Goal: Task Accomplishment & Management: Complete application form

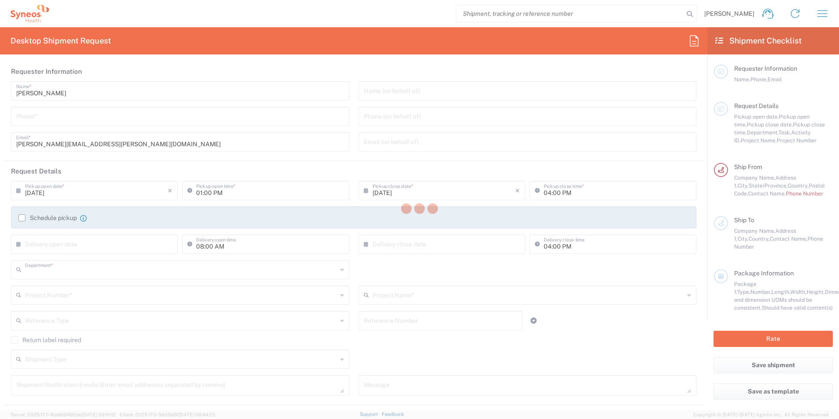
type input "8725"
type input "[US_STATE]"
type input "[GEOGRAPHIC_DATA]"
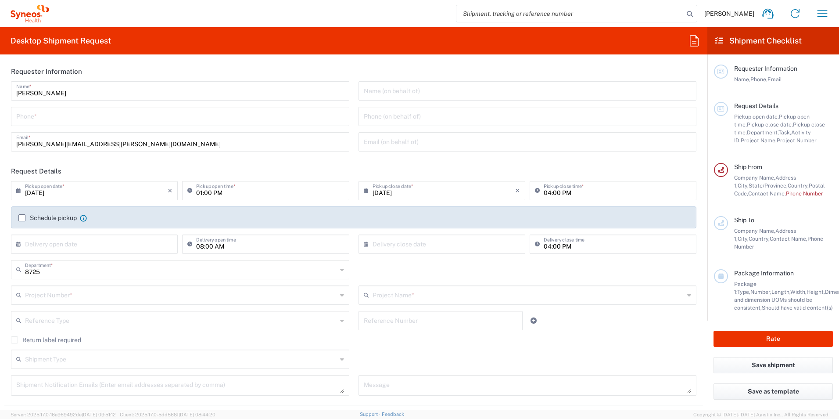
type input "Syneos Health, LLC-[GEOGRAPHIC_DATA] [GEOGRAPHIC_DATA] [GEOGRAPHIC_DATA]"
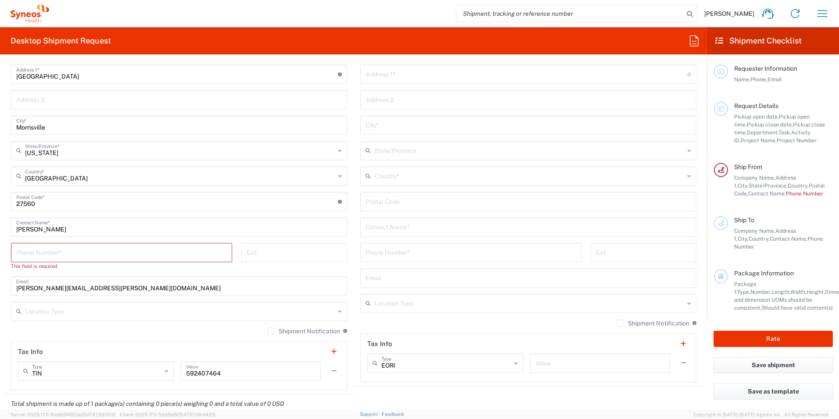
scroll to position [410, 0]
drag, startPoint x: 761, startPoint y: 302, endPoint x: 726, endPoint y: 277, distance: 42.6
click at [763, 302] on span "Weight and dimension UOMs should be consistent," at bounding box center [811, 299] width 155 height 22
click at [791, 291] on span "Width," at bounding box center [799, 291] width 16 height 7
click at [723, 277] on icon at bounding box center [721, 276] width 5 height 6
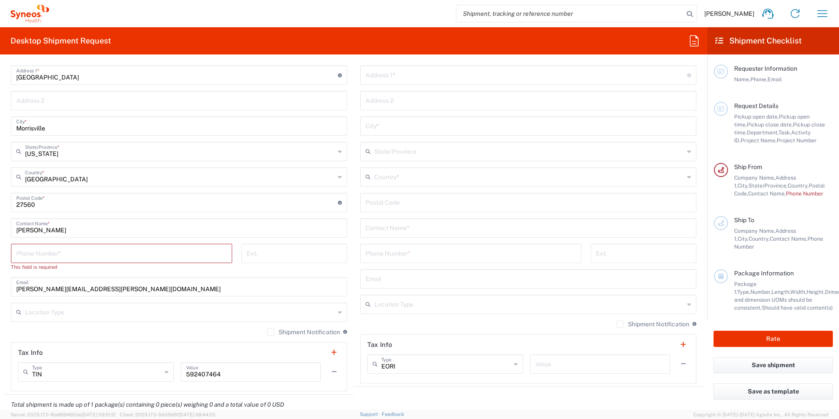
drag, startPoint x: 726, startPoint y: 277, endPoint x: 578, endPoint y: 261, distance: 148.8
click at [721, 221] on icon at bounding box center [721, 223] width 6 height 6
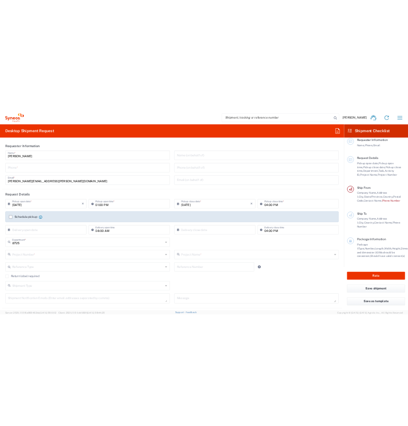
scroll to position [0, 0]
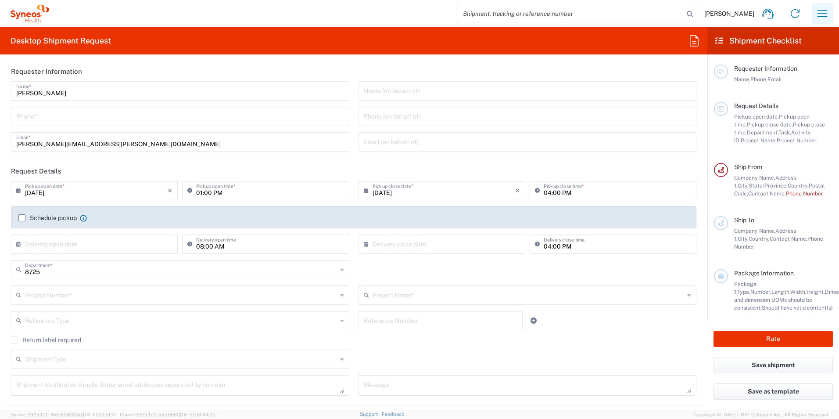
click at [826, 15] on icon "button" at bounding box center [823, 14] width 14 height 14
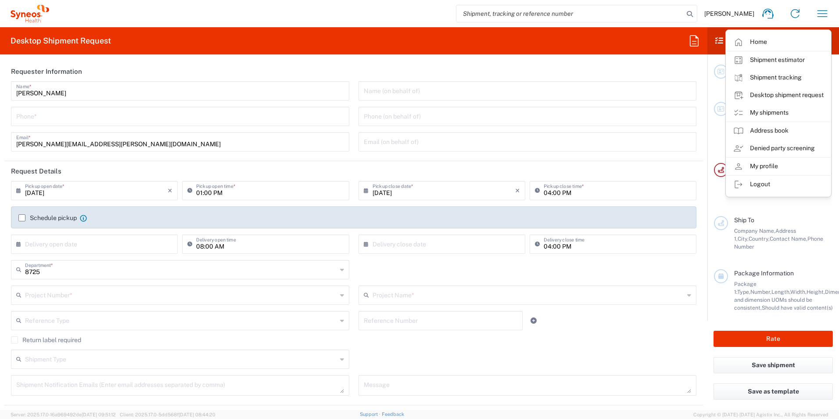
click at [618, 37] on agx-form-header "Desktop Shipment Request" at bounding box center [354, 40] width 708 height 27
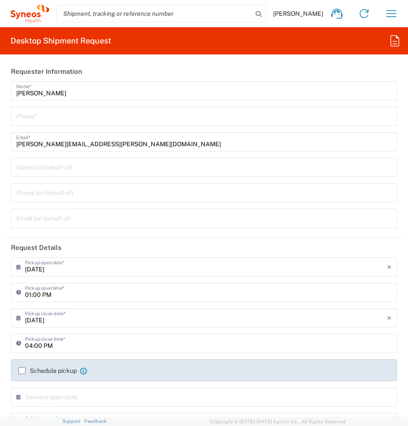
scroll to position [0, 115]
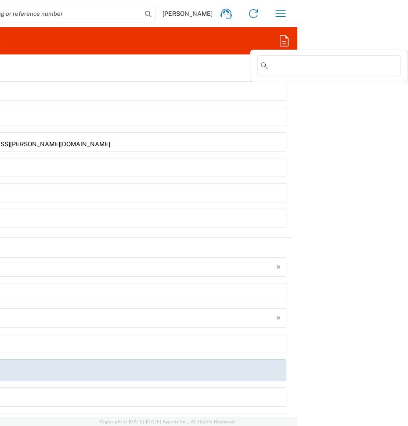
click at [396, 41] on agx-forms-root "Steve Kraus Home Shipment estimator Shipment tracking Desktop shipment request …" at bounding box center [204, 213] width 408 height 426
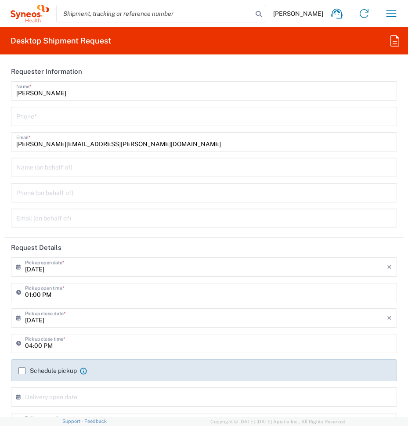
scroll to position [0, 113]
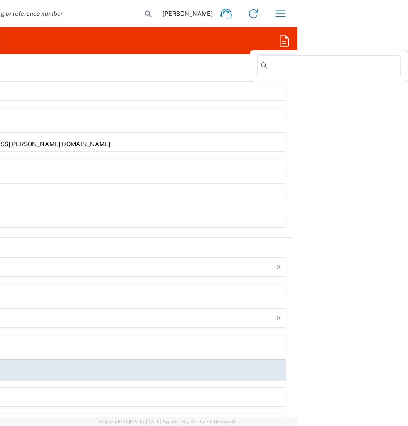
click at [396, 39] on agx-forms-root "Steve Kraus Home Shipment estimator Shipment tracking Desktop shipment request …" at bounding box center [204, 213] width 408 height 426
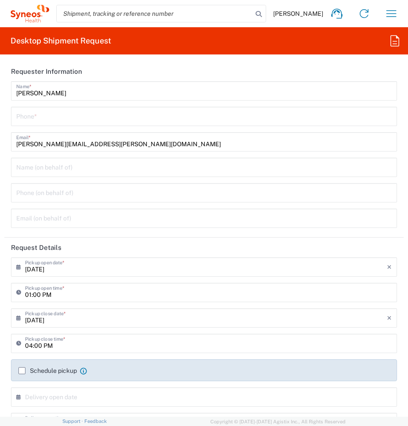
scroll to position [0, 0]
click at [392, 14] on icon "button" at bounding box center [391, 14] width 14 height 14
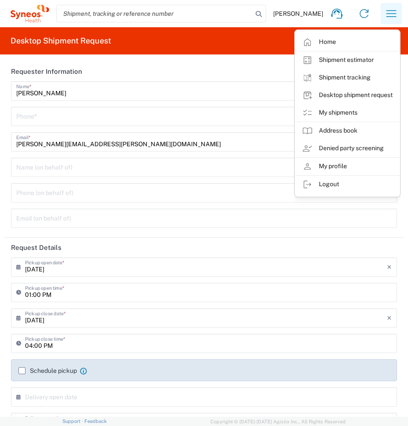
click at [390, 11] on icon "button" at bounding box center [391, 14] width 14 height 14
drag, startPoint x: 327, startPoint y: 42, endPoint x: 242, endPoint y: 0, distance: 94.0
click at [327, 42] on link "Home" at bounding box center [347, 42] width 104 height 18
click at [319, 41] on agx-form-header "Desktop Shipment Request" at bounding box center [204, 40] width 408 height 27
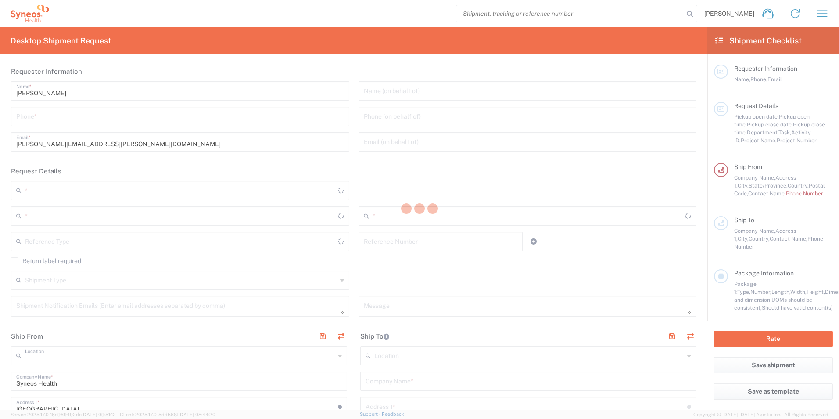
type input "Syneos Health, LLC-[GEOGRAPHIC_DATA] [GEOGRAPHIC_DATA] [GEOGRAPHIC_DATA]"
type input "8725"
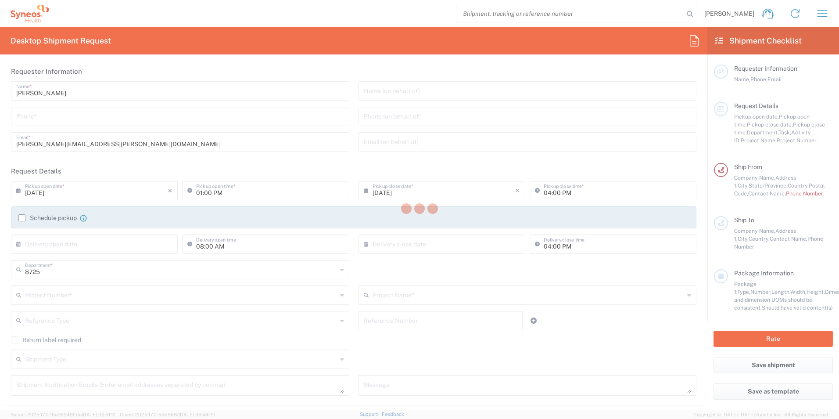
type input "[US_STATE]"
type input "[GEOGRAPHIC_DATA]"
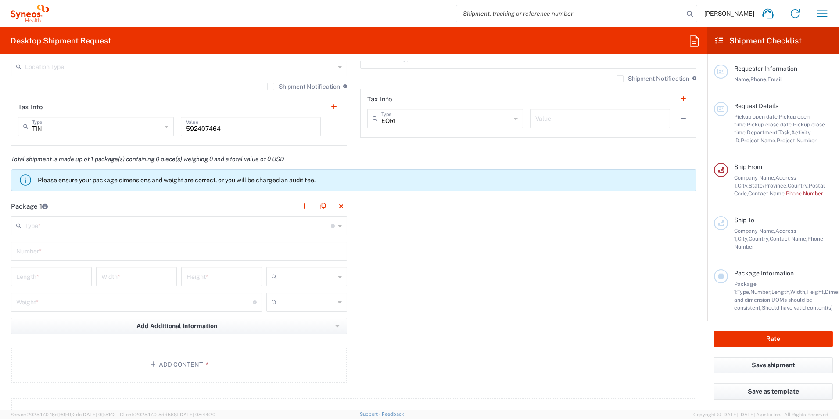
scroll to position [658, 0]
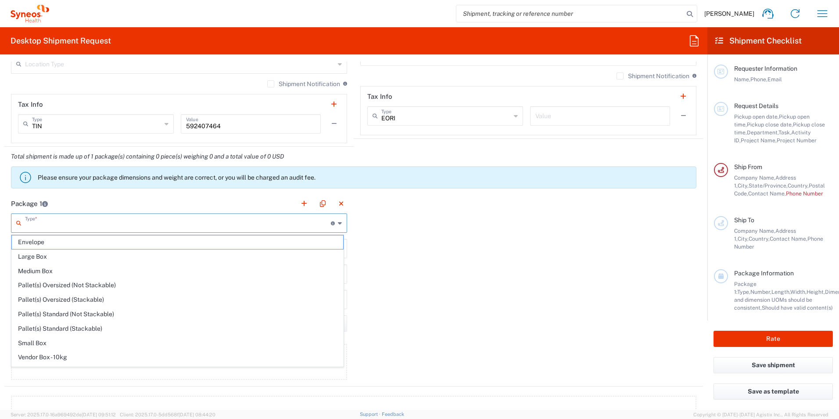
drag, startPoint x: 262, startPoint y: 223, endPoint x: 249, endPoint y: 229, distance: 14.7
click at [262, 223] on input "text" at bounding box center [178, 222] width 306 height 15
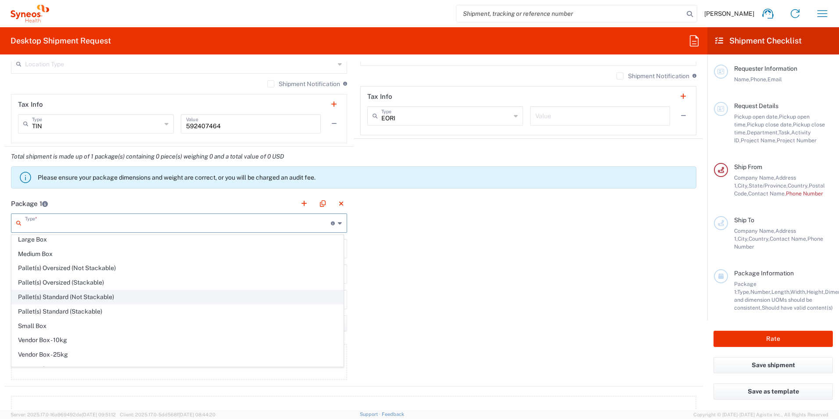
scroll to position [27, 0]
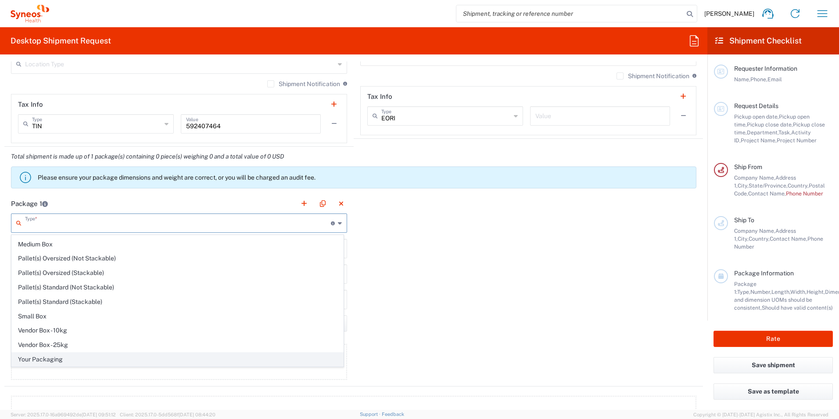
click at [77, 362] on span "Your Packaging" at bounding box center [177, 359] width 331 height 14
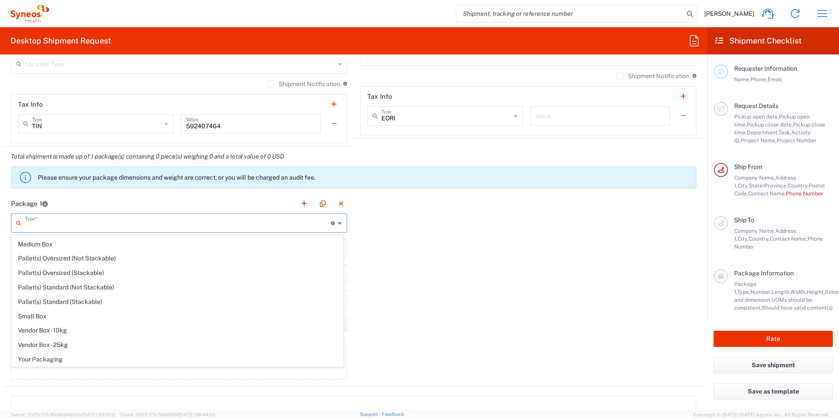
type input "Your Packaging"
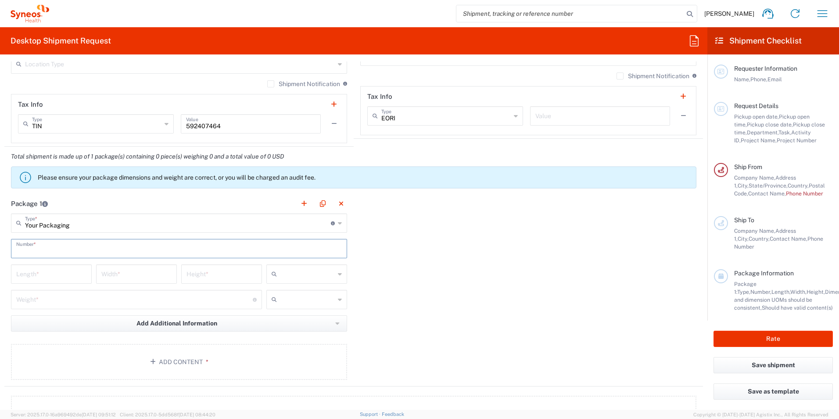
click at [120, 249] on input "text" at bounding box center [179, 247] width 326 height 15
type input "1"
click at [78, 276] on input "number" at bounding box center [51, 273] width 70 height 15
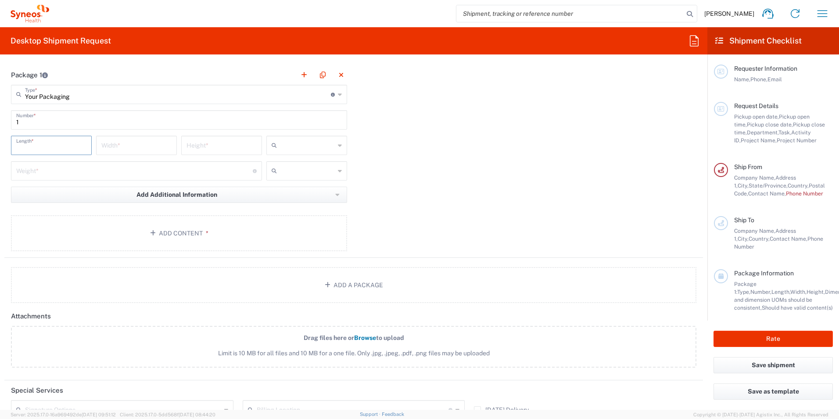
scroll to position [790, 0]
type input "12.9"
type input "8.9"
type input ".7"
click at [280, 190] on span "in" at bounding box center [304, 190] width 78 height 14
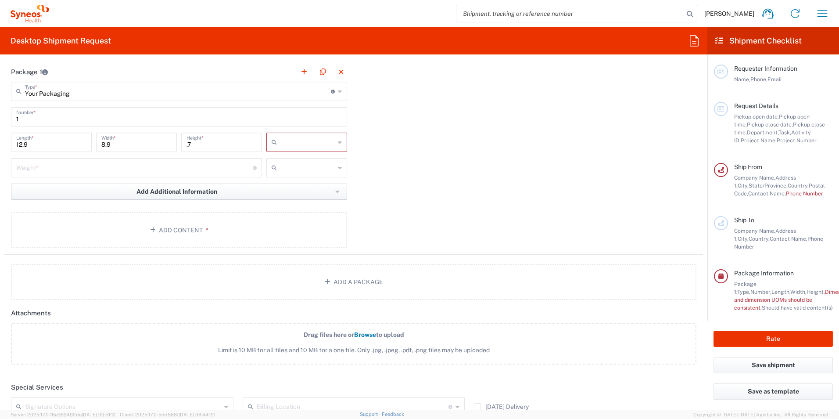
type input "in"
click at [76, 168] on input "number" at bounding box center [134, 166] width 237 height 15
type input "3.42"
click at [289, 167] on input "text" at bounding box center [307, 168] width 54 height 14
click at [289, 202] on span "lbs" at bounding box center [304, 201] width 78 height 14
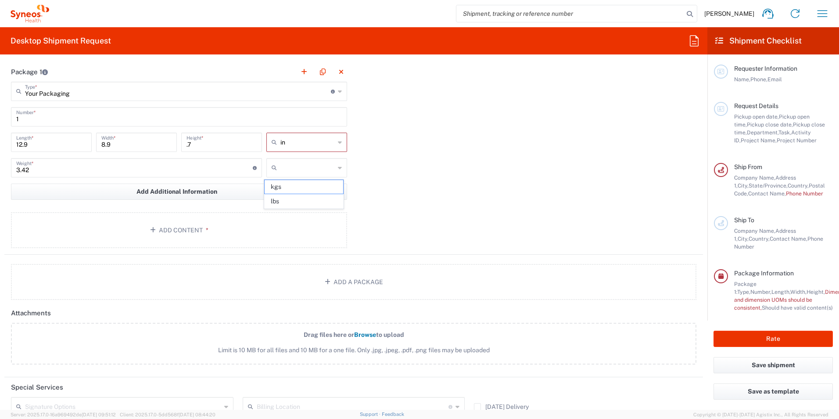
type input "lbs"
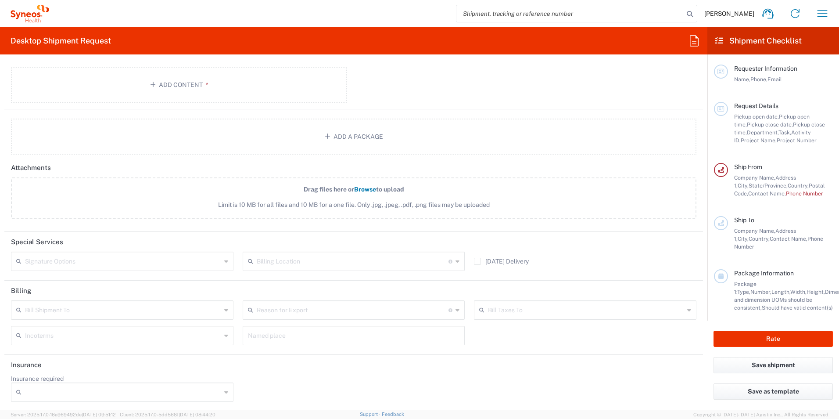
scroll to position [937, 0]
click at [224, 392] on icon at bounding box center [226, 390] width 4 height 14
click at [225, 390] on icon at bounding box center [226, 390] width 4 height 14
drag, startPoint x: 154, startPoint y: 370, endPoint x: 49, endPoint y: 374, distance: 105.0
click at [155, 370] on span "Yes" at bounding box center [121, 373] width 219 height 14
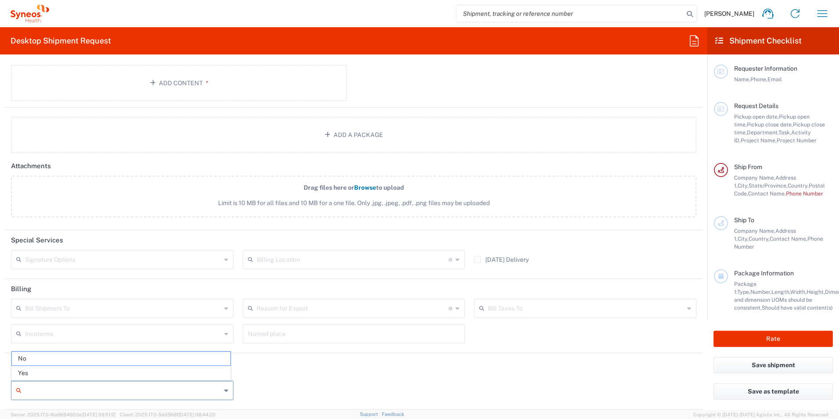
type input "Yes"
drag, startPoint x: 294, startPoint y: 388, endPoint x: 301, endPoint y: 389, distance: 7.5
click at [294, 388] on input "Insurance Value" at bounding box center [354, 390] width 212 height 14
type input "500"
click at [505, 392] on input "Currency" at bounding box center [586, 390] width 196 height 14
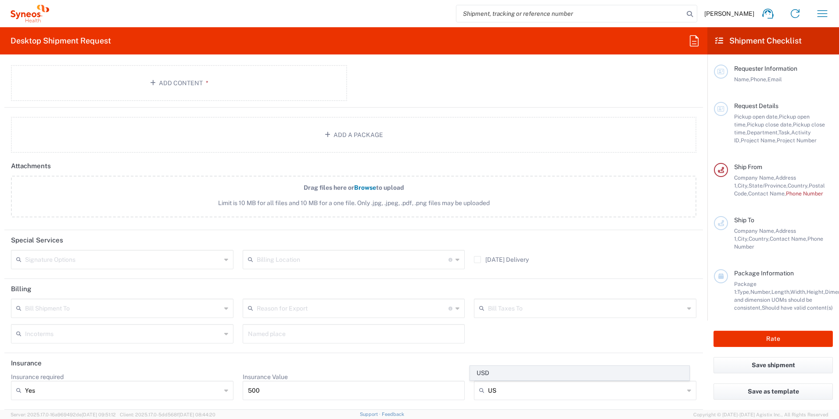
click at [488, 370] on span "USD" at bounding box center [580, 373] width 219 height 14
type input "USD"
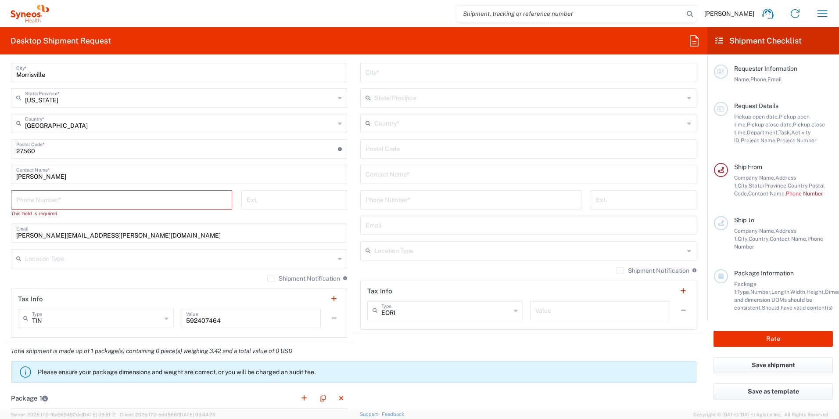
scroll to position [454, 0]
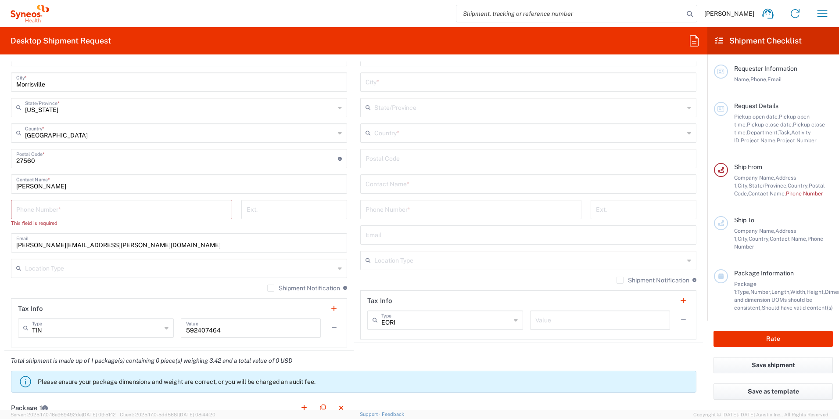
click at [514, 321] on icon at bounding box center [516, 320] width 4 height 14
click at [390, 367] on span "Other" at bounding box center [441, 368] width 152 height 14
type input "Other"
click at [83, 211] on input "tel" at bounding box center [121, 208] width 211 height 15
type input "9197605861"
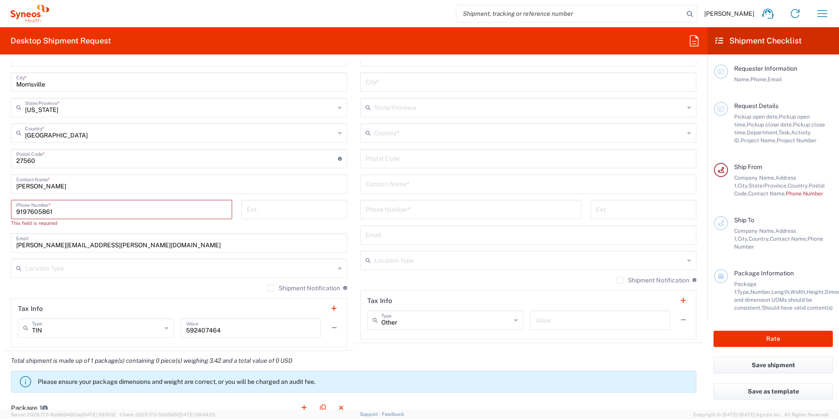
type input "[PERSON_NAME][EMAIL_ADDRESS][PERSON_NAME][DOMAIN_NAME]"
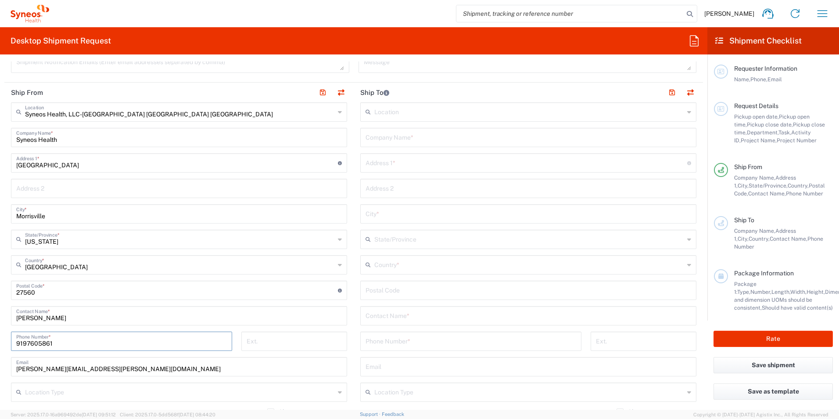
scroll to position [279, 0]
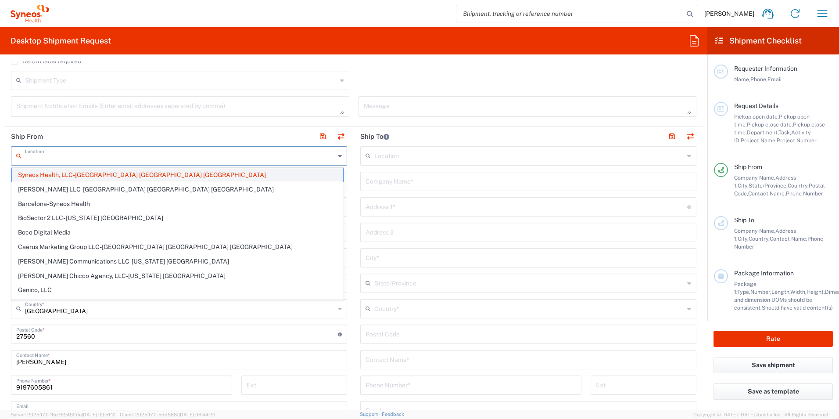
drag, startPoint x: 149, startPoint y: 157, endPoint x: 79, endPoint y: 178, distance: 73.3
click at [80, 157] on input "text" at bounding box center [180, 154] width 310 height 15
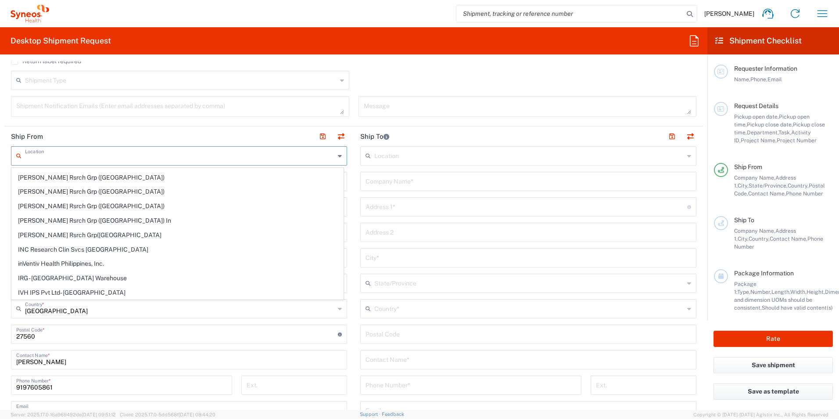
scroll to position [0, 0]
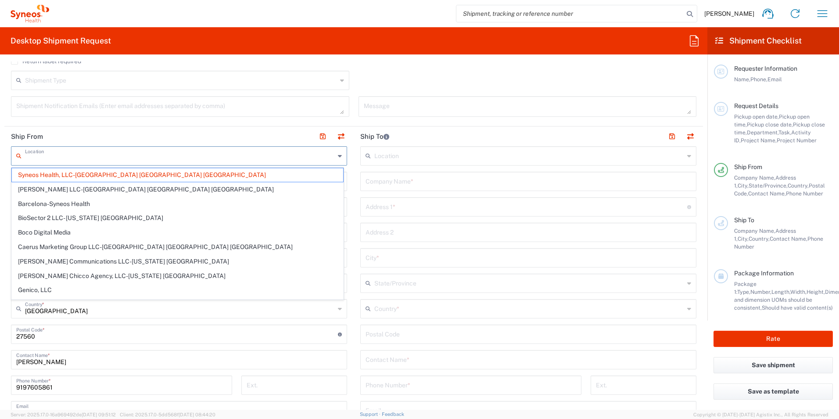
drag, startPoint x: 146, startPoint y: 160, endPoint x: 143, endPoint y: 152, distance: 8.5
click at [146, 159] on input "text" at bounding box center [180, 154] width 310 height 15
click at [142, 152] on input "ddd" at bounding box center [180, 154] width 310 height 15
type input "d"
click at [387, 156] on input "text" at bounding box center [529, 154] width 310 height 15
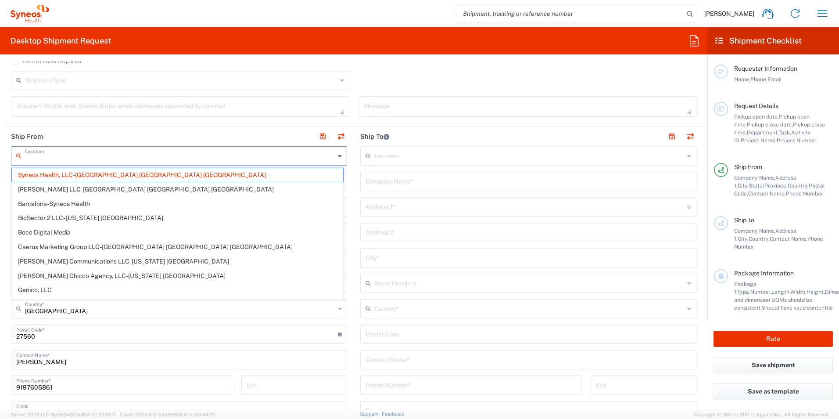
type input "Syneos Health, LLC-[GEOGRAPHIC_DATA] [GEOGRAPHIC_DATA] [GEOGRAPHIC_DATA]"
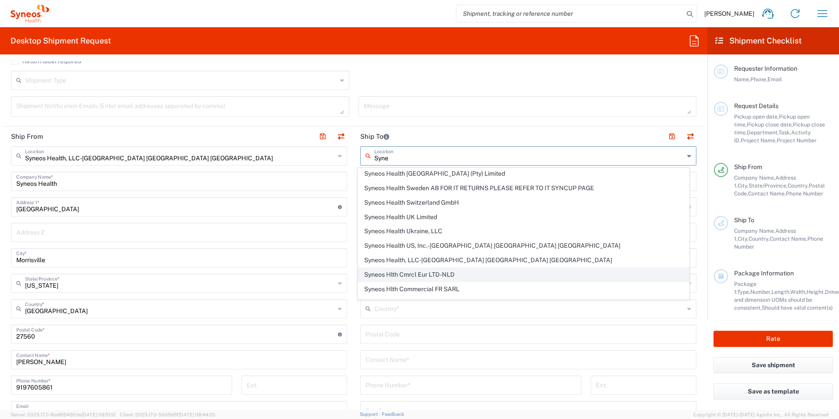
scroll to position [1092, 0]
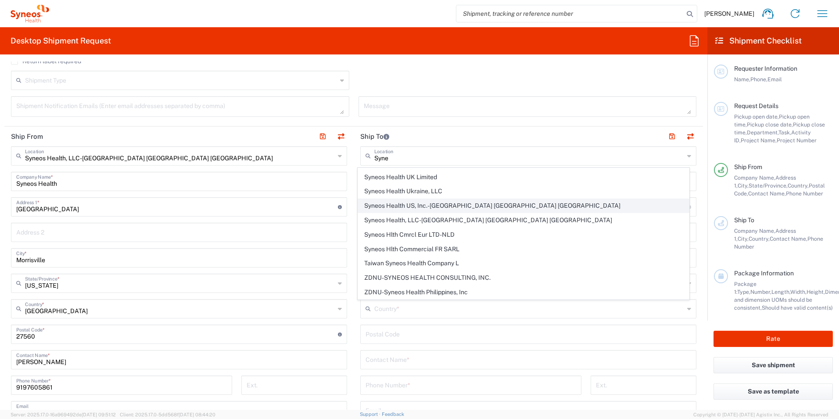
click at [462, 205] on span "Syneos Health US, Inc.-[GEOGRAPHIC_DATA] [GEOGRAPHIC_DATA] [GEOGRAPHIC_DATA]" at bounding box center [523, 206] width 331 height 14
type input "Syneos Health US, Inc.-[GEOGRAPHIC_DATA] [GEOGRAPHIC_DATA] [GEOGRAPHIC_DATA]"
type input "Syneos Health US, Inc."
type input "1030 Sync St"
type input "Morrisville"
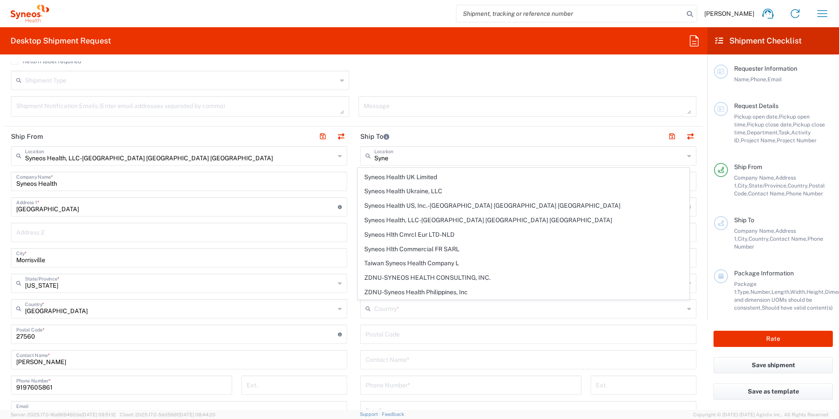
type input "[GEOGRAPHIC_DATA]"
type input "27560"
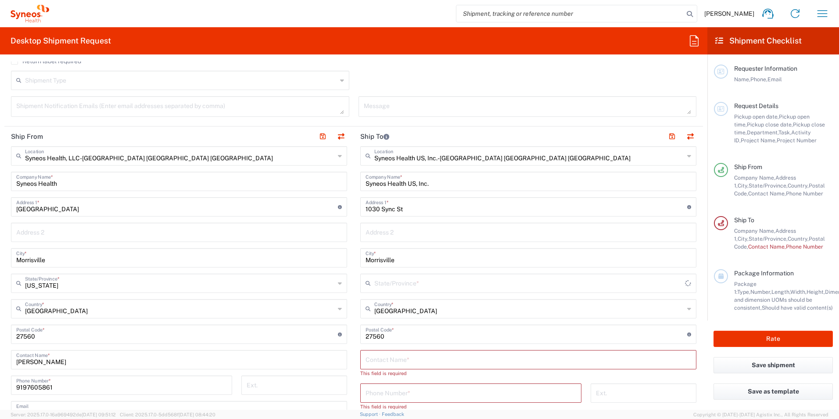
type input "[US_STATE]"
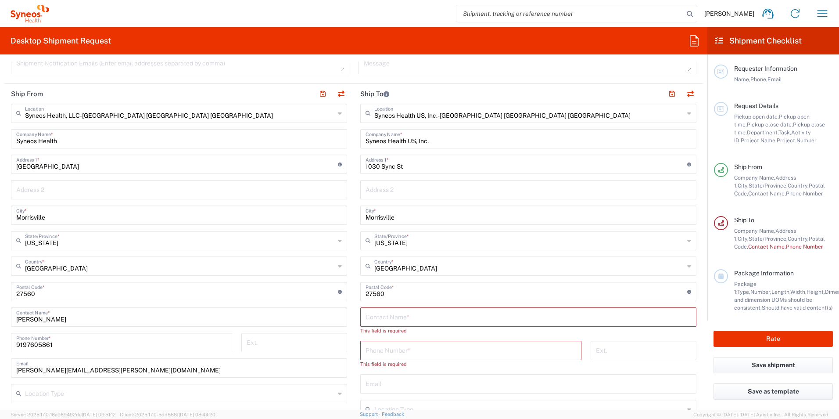
scroll to position [367, 0]
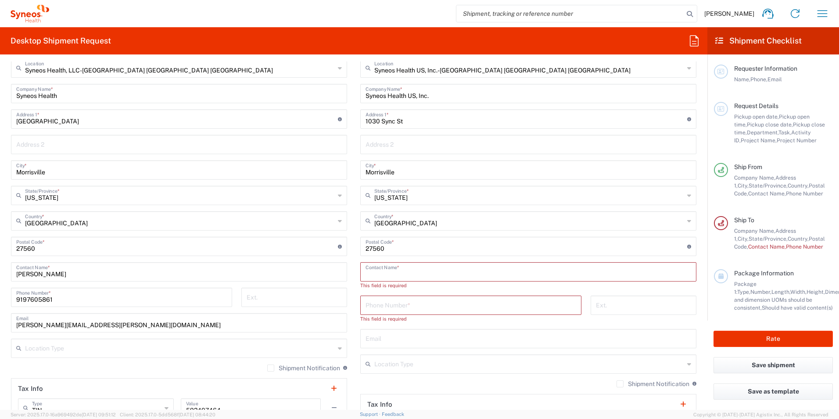
click at [403, 270] on input "text" at bounding box center [529, 270] width 326 height 15
drag, startPoint x: 397, startPoint y: 307, endPoint x: 416, endPoint y: 302, distance: 19.9
click at [397, 307] on input "tel" at bounding box center [471, 304] width 211 height 15
drag, startPoint x: 363, startPoint y: 268, endPoint x: 373, endPoint y: 268, distance: 9.7
click at [366, 268] on input "text" at bounding box center [529, 270] width 326 height 15
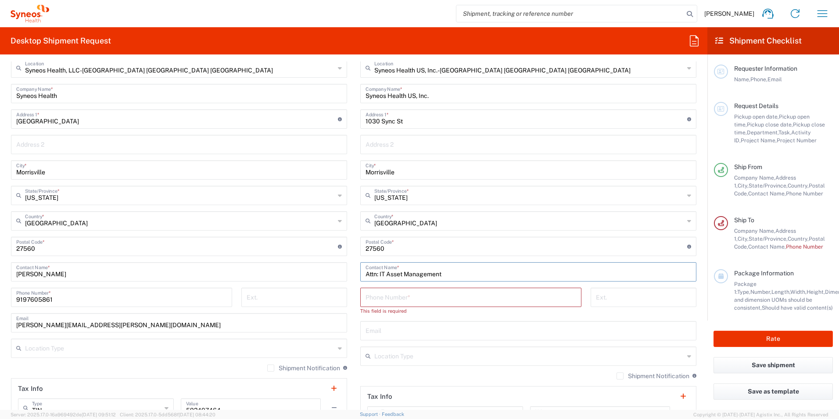
type input "Attn: IT Asset Management"
click at [428, 297] on input "tel" at bounding box center [471, 296] width 211 height 15
type input "[PHONE_NUMBER]"
drag, startPoint x: 524, startPoint y: 241, endPoint x: 520, endPoint y: 252, distance: 12.5
click at [524, 241] on input "undefined" at bounding box center [527, 245] width 322 height 15
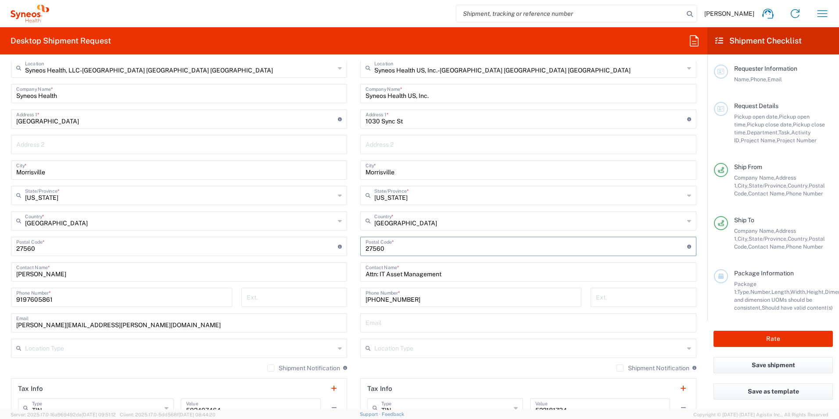
click at [556, 297] on input "[PHONE_NUMBER]" at bounding box center [471, 296] width 211 height 15
click at [687, 347] on icon at bounding box center [689, 348] width 4 height 14
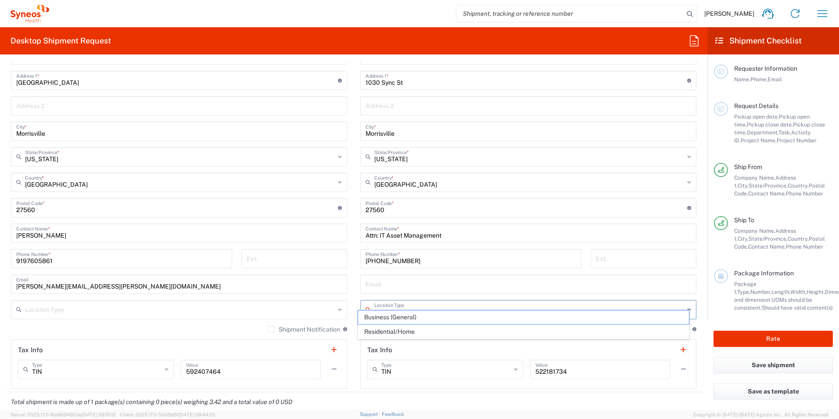
scroll to position [454, 0]
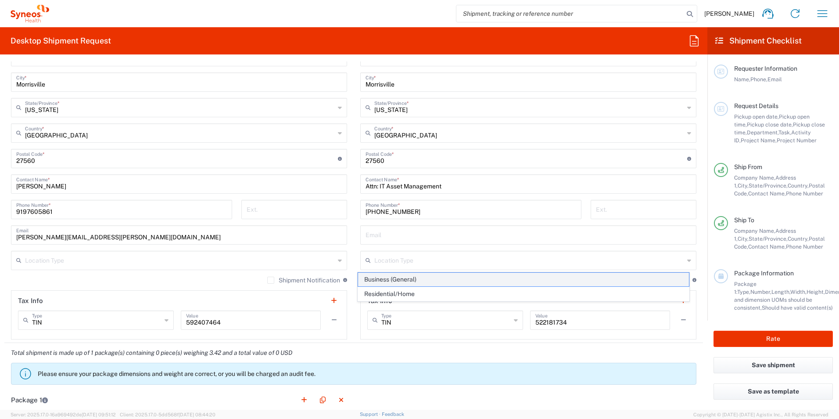
click at [414, 280] on span "Business (General)" at bounding box center [523, 280] width 331 height 14
type input "Business (General)"
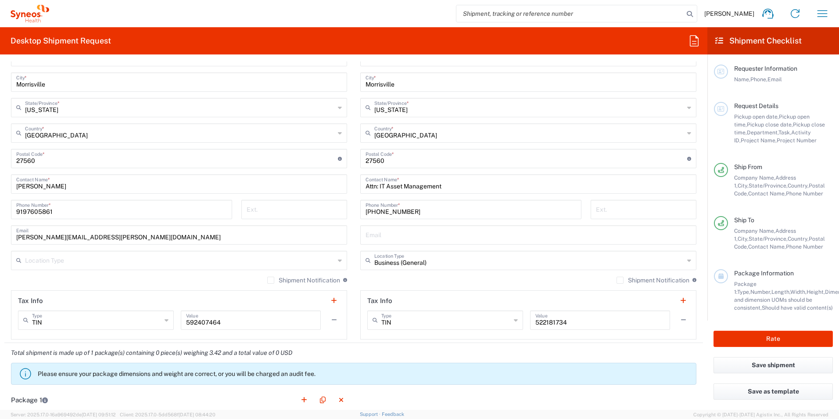
click at [338, 262] on icon at bounding box center [340, 260] width 4 height 14
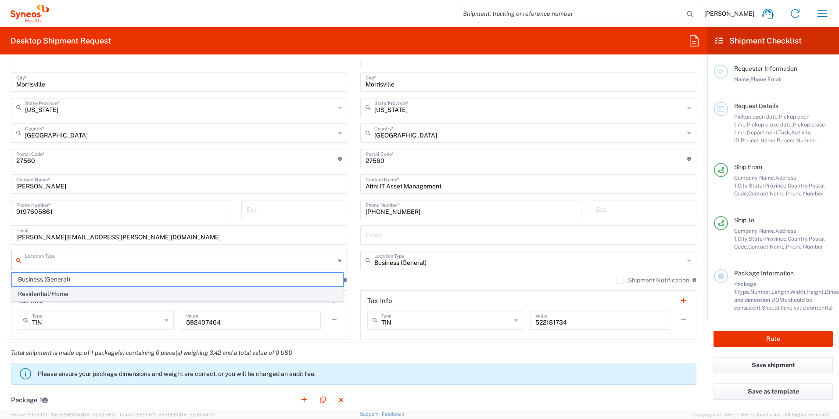
click at [219, 295] on span "Residential/Home" at bounding box center [177, 294] width 331 height 14
type input "Residential/Home"
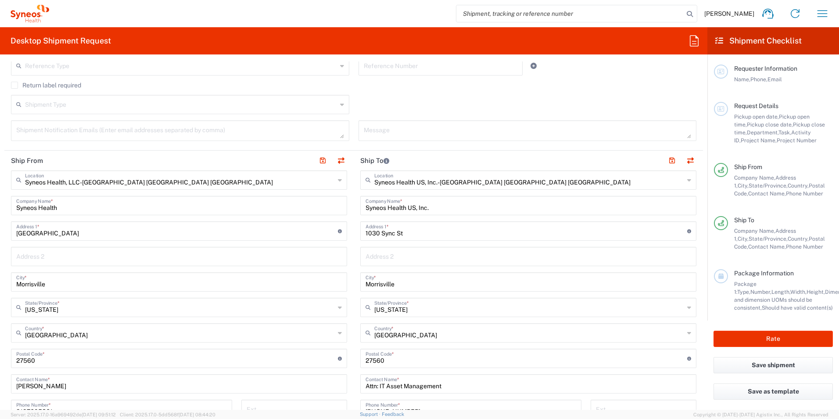
scroll to position [227, 0]
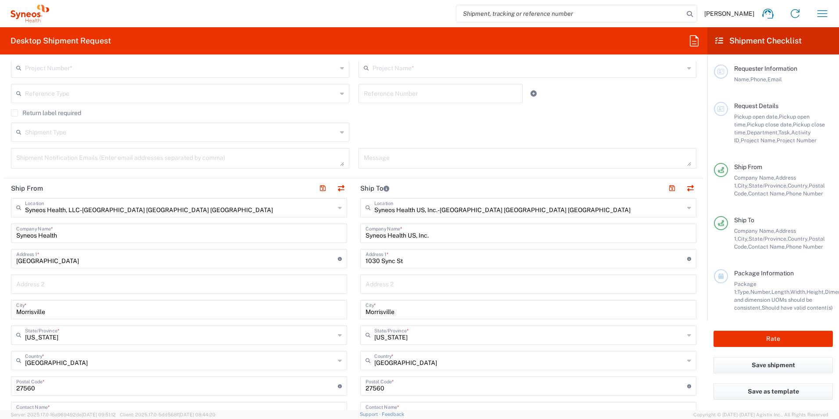
click at [74, 239] on input "Syneos Health" at bounding box center [179, 232] width 326 height 15
drag, startPoint x: 40, startPoint y: 238, endPoint x: 18, endPoint y: 239, distance: 22.0
click at [18, 239] on input "Syneos Health" at bounding box center [179, 232] width 326 height 15
drag, startPoint x: 86, startPoint y: 260, endPoint x: 108, endPoint y: 254, distance: 21.8
click at [87, 260] on input "[GEOGRAPHIC_DATA]" at bounding box center [177, 257] width 322 height 15
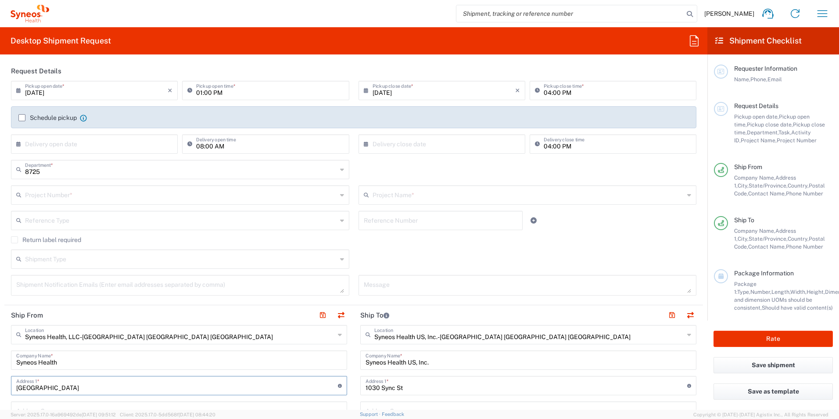
scroll to position [95, 0]
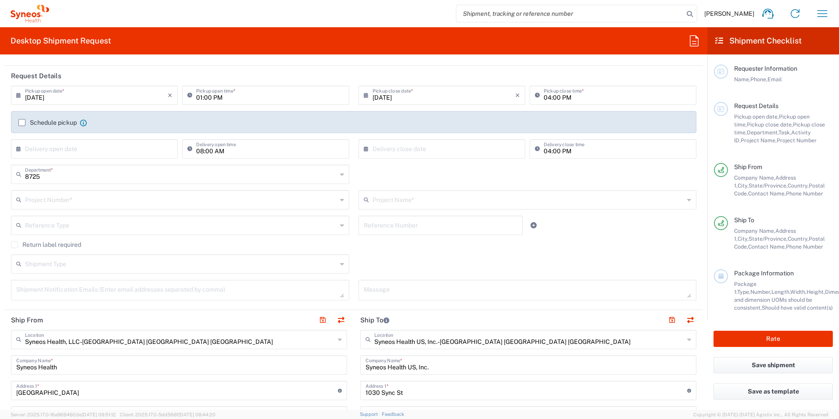
click at [28, 243] on label "Return label required" at bounding box center [46, 244] width 70 height 7
click at [14, 244] on input "Return label required" at bounding box center [14, 244] width 0 height 0
click at [14, 245] on label "Return label required" at bounding box center [46, 244] width 70 height 7
click at [14, 244] on input "Return label required" at bounding box center [14, 244] width 0 height 0
click at [16, 245] on label "Return label required" at bounding box center [46, 244] width 70 height 7
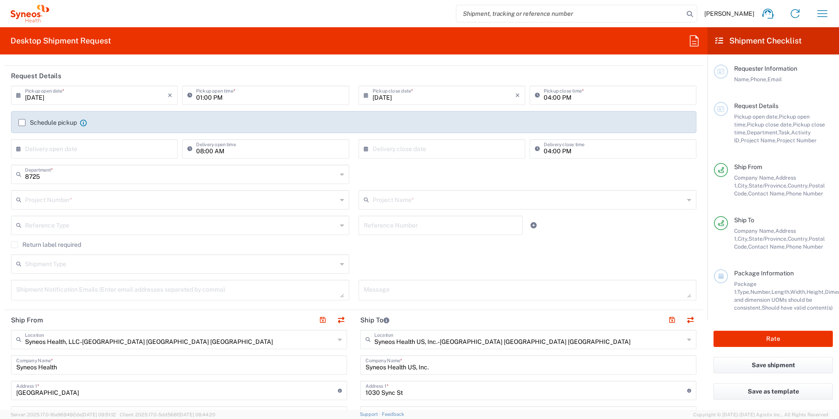
click at [14, 244] on input "Return label required" at bounding box center [14, 244] width 0 height 0
click at [14, 244] on label "Return label required" at bounding box center [46, 244] width 70 height 7
click at [14, 244] on input "Return label required" at bounding box center [14, 244] width 0 height 0
click at [15, 244] on label "Return label required" at bounding box center [46, 244] width 70 height 7
click at [14, 244] on input "Return label required" at bounding box center [14, 244] width 0 height 0
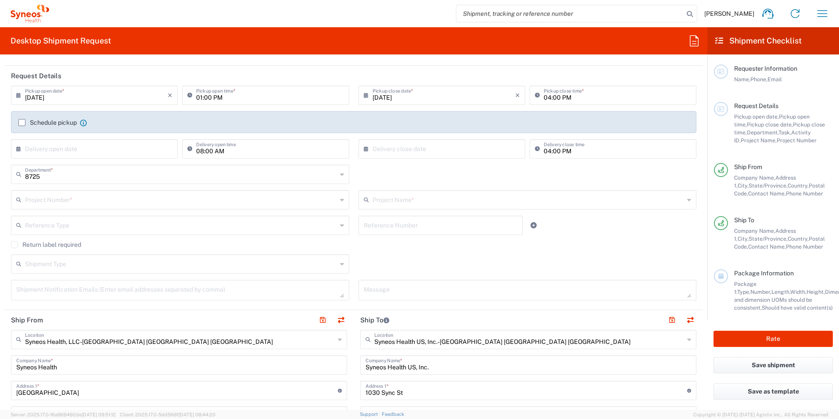
click at [23, 122] on label "Schedule pickup" at bounding box center [47, 122] width 58 height 7
click at [22, 122] on input "Schedule pickup" at bounding box center [22, 122] width 0 height 0
click at [23, 122] on label "Schedule pickup" at bounding box center [47, 122] width 58 height 7
click at [22, 122] on input "Schedule pickup" at bounding box center [22, 122] width 0 height 0
click at [21, 122] on label "Schedule pickup" at bounding box center [47, 122] width 58 height 7
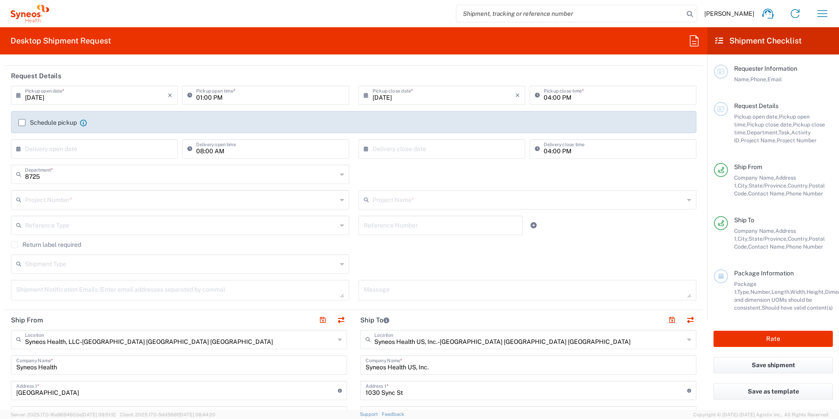
click at [22, 122] on input "Schedule pickup" at bounding box center [22, 122] width 0 height 0
click at [22, 121] on label "Schedule pickup" at bounding box center [47, 122] width 58 height 7
click at [22, 122] on input "Schedule pickup" at bounding box center [22, 122] width 0 height 0
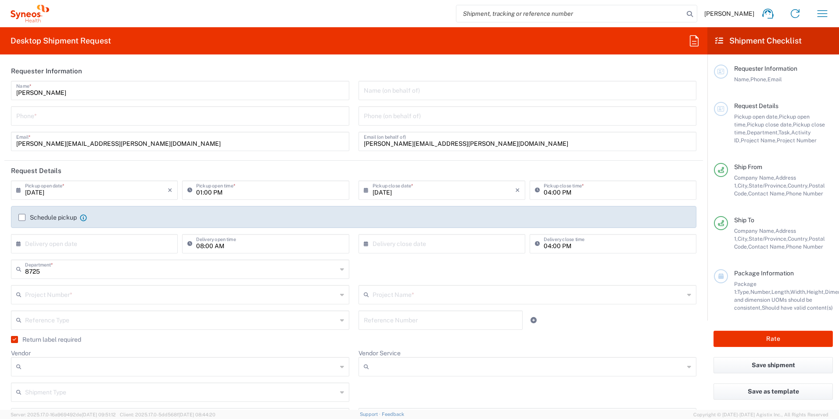
scroll to position [0, 0]
drag, startPoint x: 79, startPoint y: 192, endPoint x: 22, endPoint y: 191, distance: 56.2
click at [79, 192] on input "[DATE]" at bounding box center [96, 189] width 143 height 15
click at [18, 191] on icon at bounding box center [20, 190] width 9 height 14
click at [84, 270] on input "8725" at bounding box center [181, 268] width 312 height 15
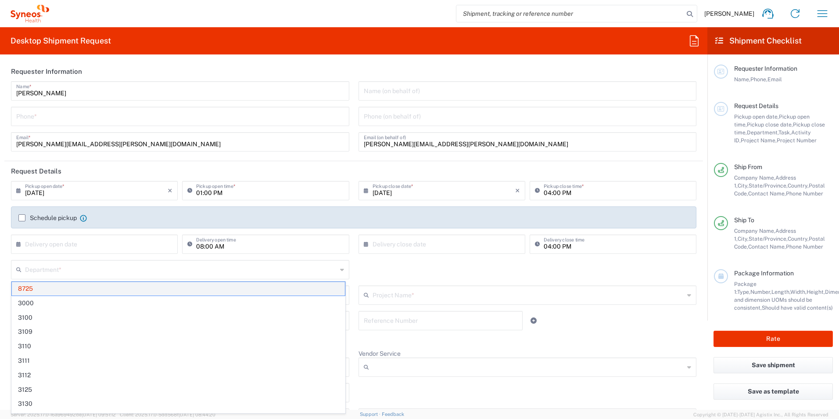
click at [50, 286] on span "8725" at bounding box center [178, 289] width 333 height 14
drag, startPoint x: 75, startPoint y: 273, endPoint x: 21, endPoint y: 294, distance: 58.5
click at [79, 273] on input "text" at bounding box center [181, 268] width 313 height 15
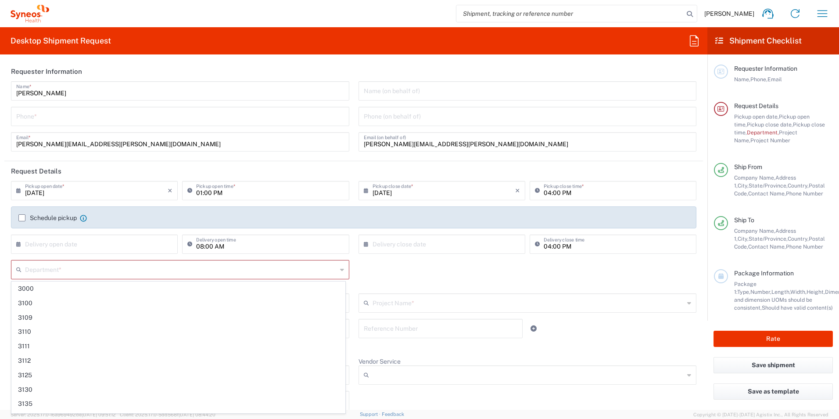
drag, startPoint x: 23, startPoint y: 288, endPoint x: 63, endPoint y: 269, distance: 44.0
click at [25, 288] on span "3000" at bounding box center [178, 289] width 333 height 14
click at [58, 268] on input "text" at bounding box center [181, 268] width 312 height 15
click at [61, 269] on input "text" at bounding box center [181, 268] width 312 height 15
type input "3"
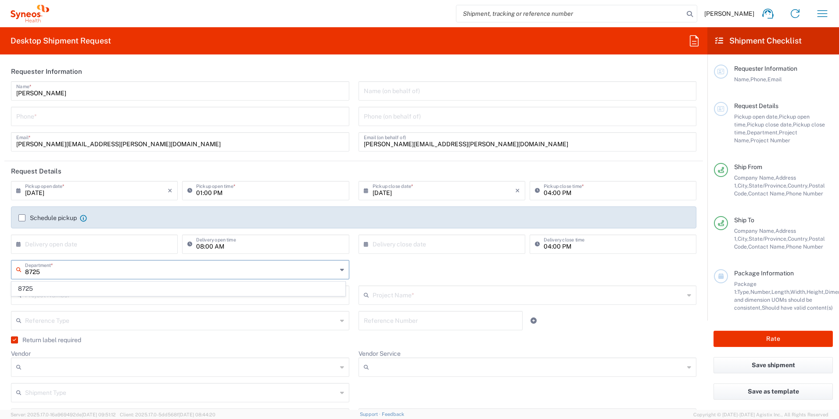
type input "8725"
click at [73, 247] on input "text" at bounding box center [96, 243] width 143 height 15
click at [83, 323] on span "19" at bounding box center [82, 323] width 13 height 12
type input "[DATE]"
click at [169, 244] on icon "×" at bounding box center [170, 244] width 5 height 14
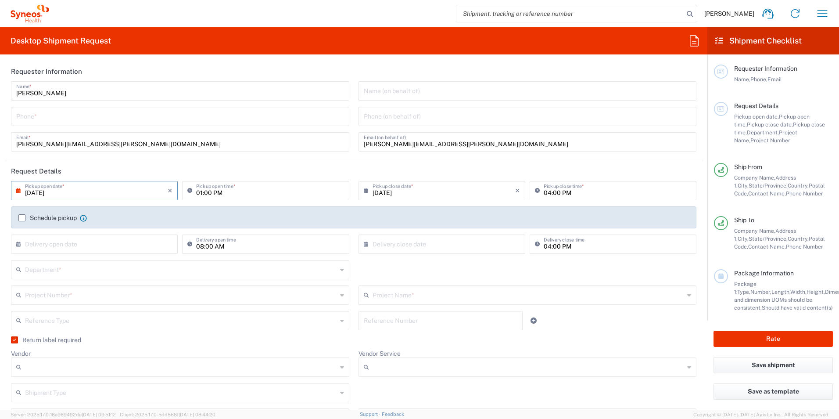
click at [77, 195] on input "[DATE]" at bounding box center [96, 189] width 143 height 15
click at [84, 269] on span "19" at bounding box center [82, 270] width 13 height 12
type input "[DATE]"
drag, startPoint x: 330, startPoint y: 142, endPoint x: 223, endPoint y: 164, distance: 109.3
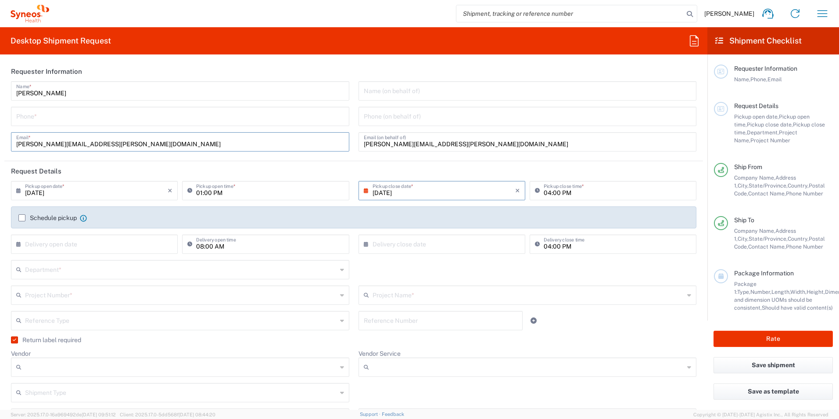
click at [330, 142] on input "[PERSON_NAME][EMAIL_ADDRESS][PERSON_NAME][DOMAIN_NAME]" at bounding box center [180, 140] width 328 height 15
drag, startPoint x: 173, startPoint y: 117, endPoint x: 204, endPoint y: 199, distance: 88.1
click at [174, 116] on input "tel" at bounding box center [180, 115] width 328 height 15
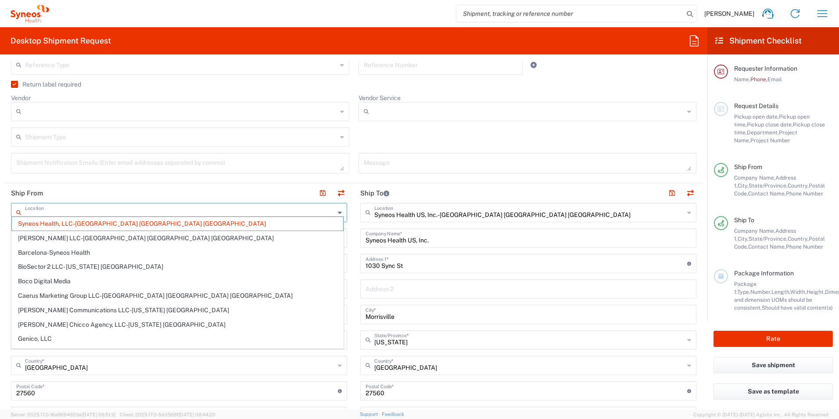
scroll to position [271, 0]
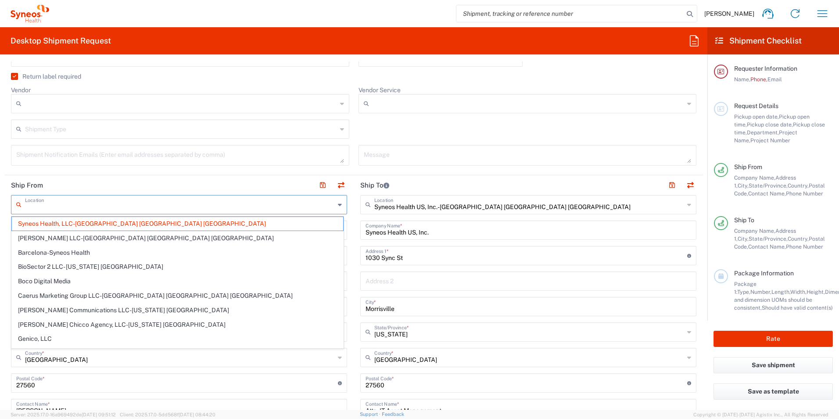
drag, startPoint x: 145, startPoint y: 206, endPoint x: 119, endPoint y: 207, distance: 25.9
click at [119, 207] on input "text" at bounding box center [180, 203] width 310 height 15
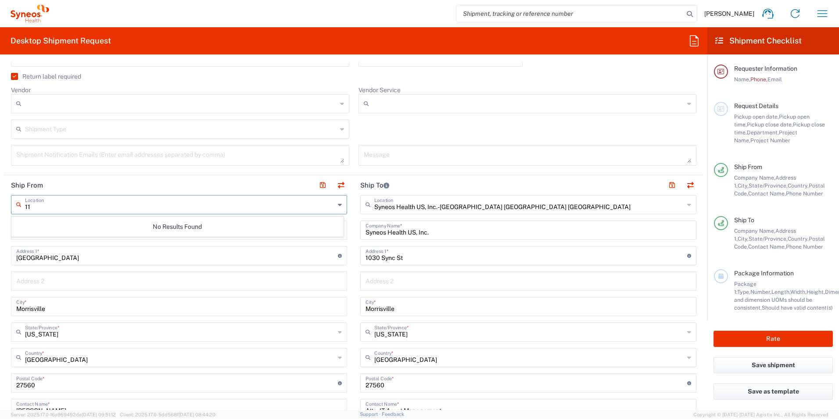
type input "1"
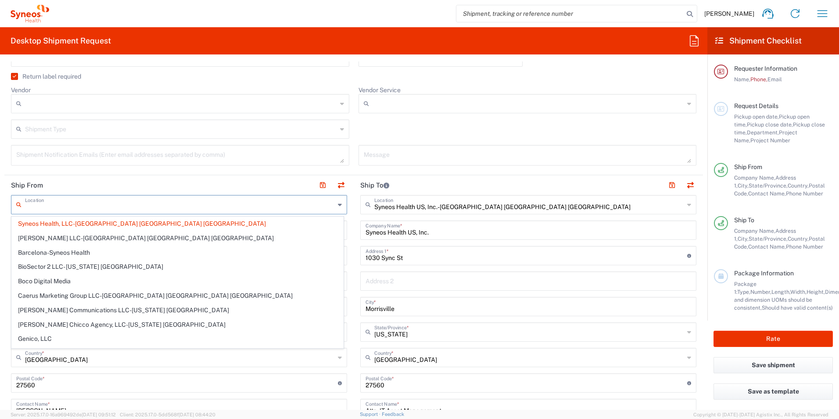
click at [122, 186] on header "Ship From" at bounding box center [178, 185] width 349 height 20
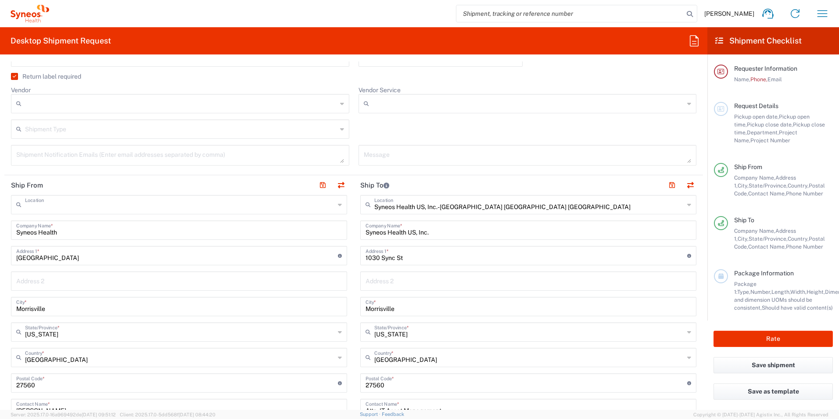
type input "Syneos Health, LLC-[GEOGRAPHIC_DATA] [GEOGRAPHIC_DATA] [GEOGRAPHIC_DATA]"
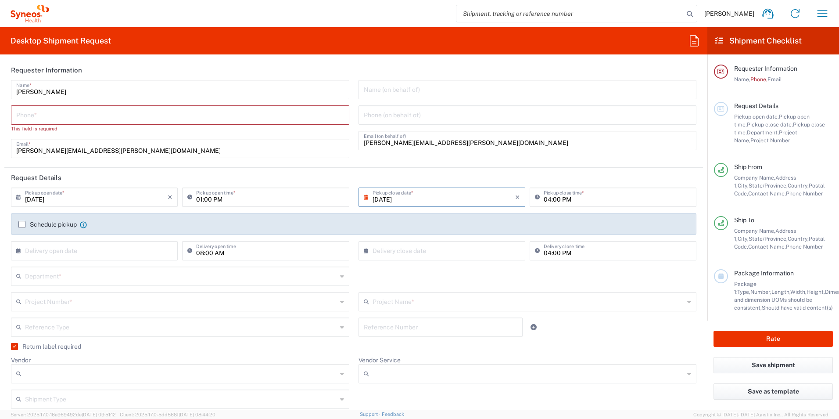
scroll to position [0, 0]
click at [22, 226] on label "Schedule pickup" at bounding box center [47, 225] width 58 height 7
click at [22, 226] on input "Schedule pickup" at bounding box center [22, 226] width 0 height 0
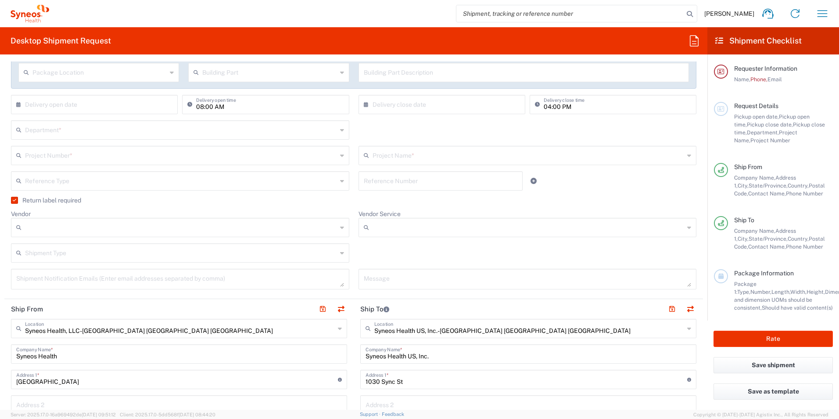
scroll to position [176, 0]
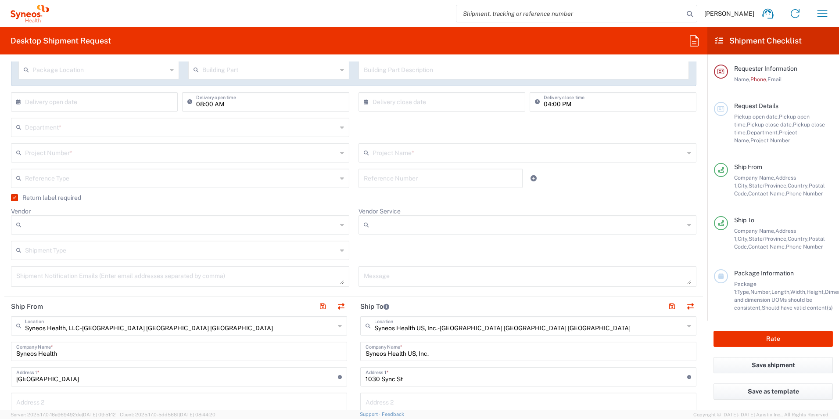
click at [340, 227] on icon at bounding box center [342, 225] width 4 height 14
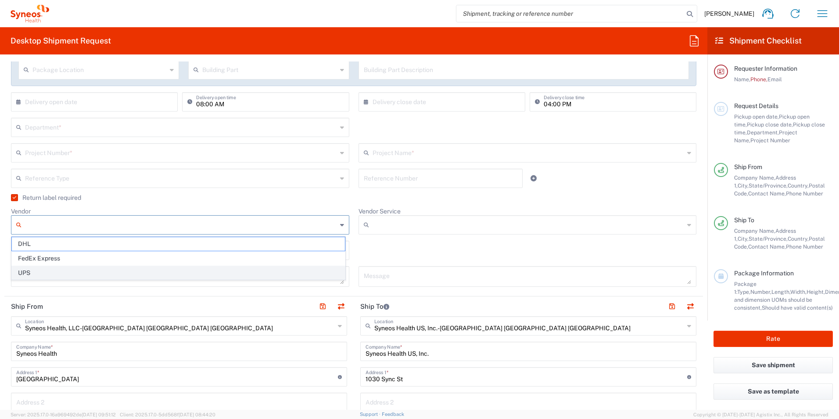
click at [29, 272] on span "UPS" at bounding box center [178, 273] width 333 height 14
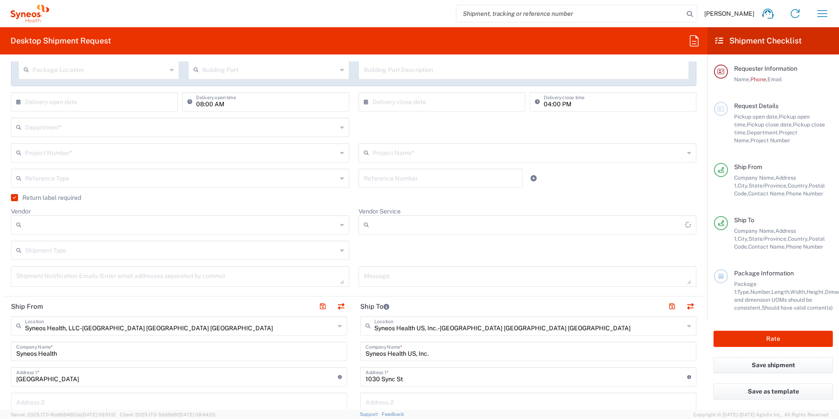
type input "UPS"
click at [340, 249] on icon at bounding box center [342, 250] width 4 height 14
drag, startPoint x: 52, startPoint y: 284, endPoint x: 190, endPoint y: 257, distance: 141.0
click at [51, 284] on span "Regular" at bounding box center [178, 284] width 333 height 14
type input "Regular"
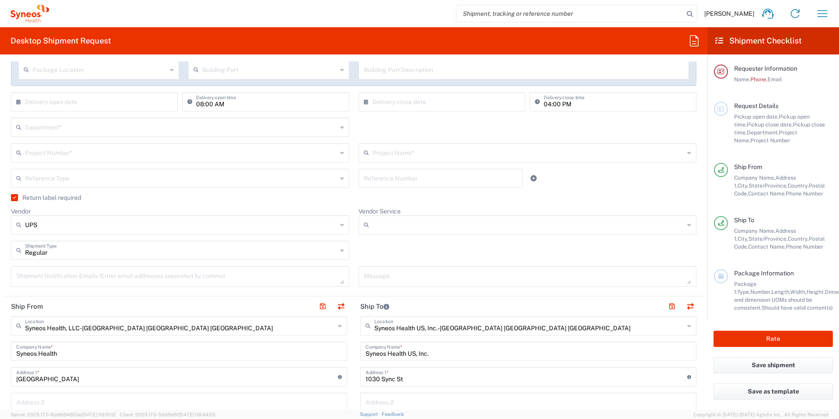
click at [190, 278] on textarea at bounding box center [180, 276] width 328 height 15
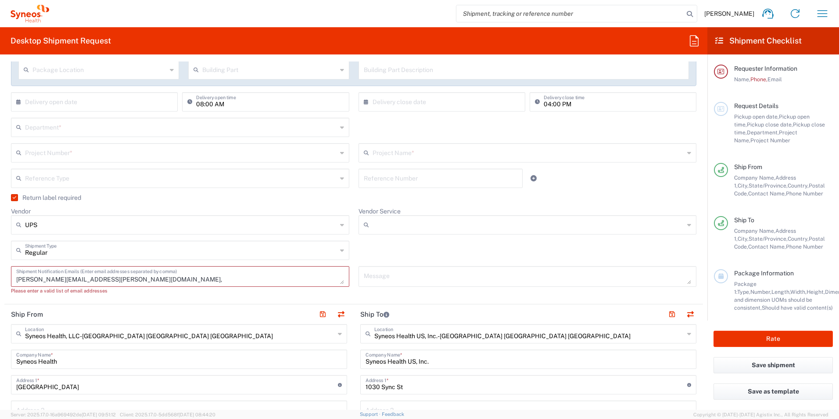
click at [128, 279] on textarea "[PERSON_NAME][EMAIL_ADDRESS][PERSON_NAME][DOMAIN_NAME]," at bounding box center [180, 276] width 328 height 15
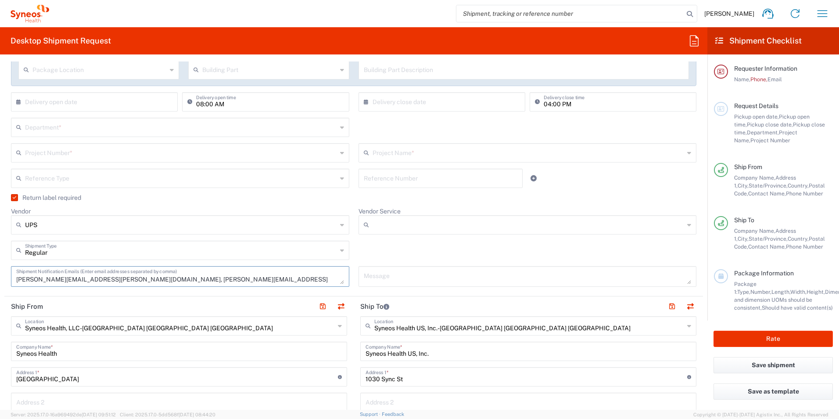
type textarea "[PERSON_NAME][EMAIL_ADDRESS][PERSON_NAME][DOMAIN_NAME], [PERSON_NAME][EMAIL_ADD…"
click at [188, 297] on header "Ship From" at bounding box center [178, 306] width 349 height 20
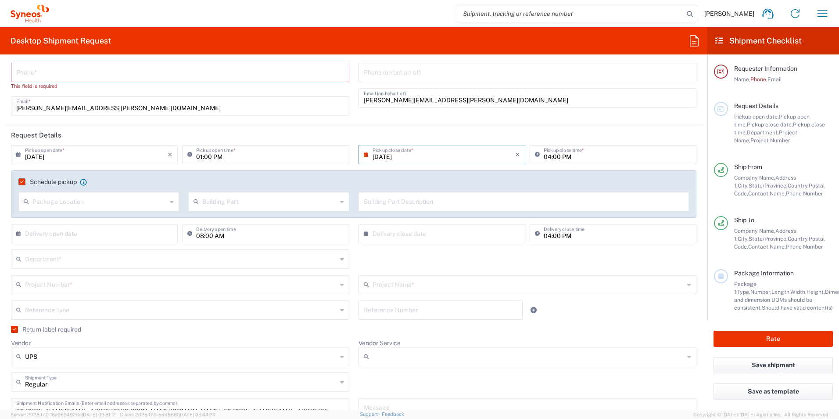
scroll to position [0, 0]
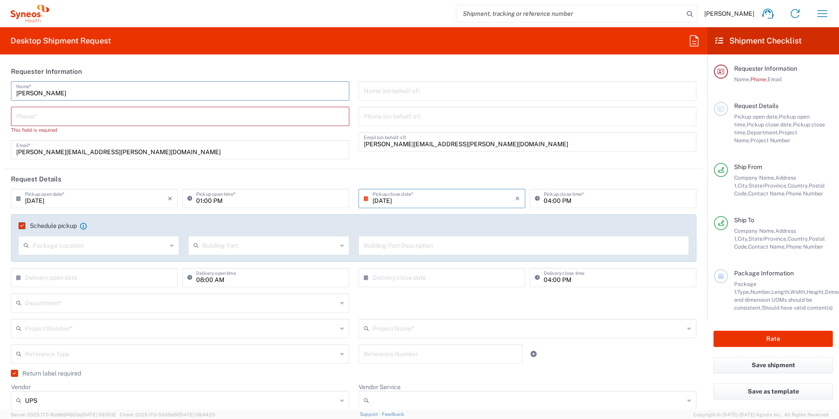
drag, startPoint x: 54, startPoint y: 92, endPoint x: 13, endPoint y: 92, distance: 41.3
click at [13, 92] on div "[PERSON_NAME] Name *" at bounding box center [180, 90] width 338 height 19
click at [195, 90] on input "[PERSON_NAME]" at bounding box center [180, 90] width 328 height 15
drag, startPoint x: 36, startPoint y: 93, endPoint x: 42, endPoint y: 95, distance: 6.7
type input "[PERSON_NAME]"
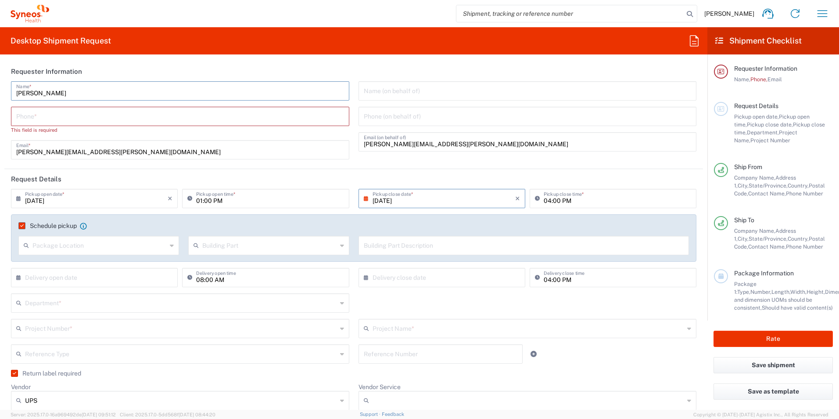
click at [83, 118] on input "tel" at bounding box center [180, 115] width 328 height 15
drag, startPoint x: 85, startPoint y: 117, endPoint x: 121, endPoint y: 110, distance: 37.1
click at [87, 117] on input "tel" at bounding box center [180, 115] width 328 height 15
click at [758, 363] on button "Save shipment" at bounding box center [773, 365] width 119 height 16
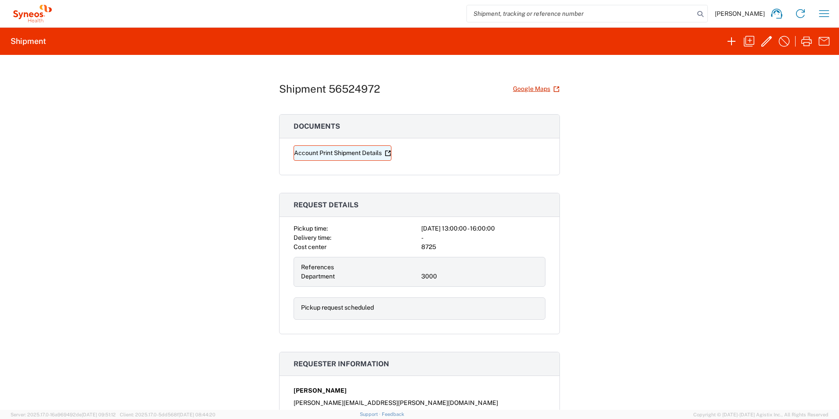
click at [364, 152] on link "Account Print Shipment Details" at bounding box center [343, 152] width 98 height 15
click at [765, 41] on icon "button" at bounding box center [767, 41] width 14 height 14
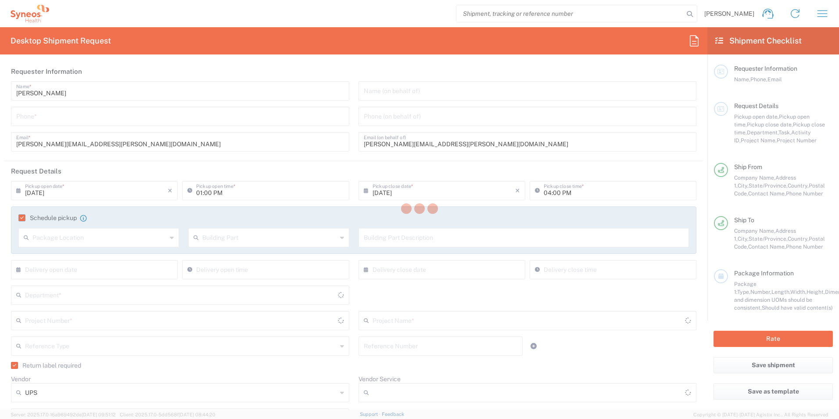
type input "3000"
type input "[US_STATE]"
type input "Your Packaging"
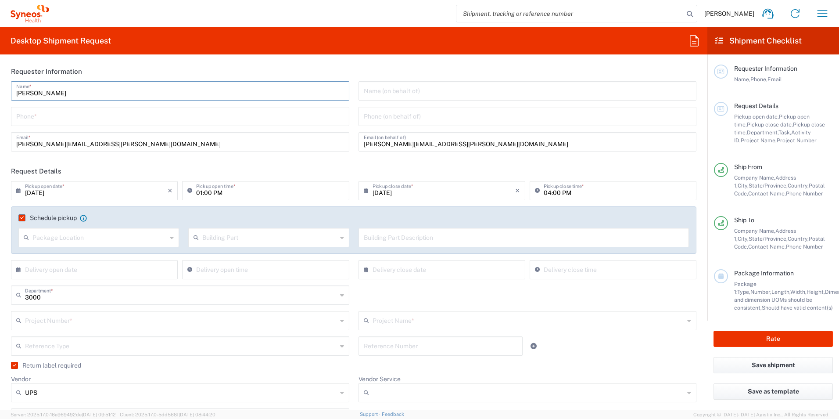
drag, startPoint x: 63, startPoint y: 92, endPoint x: 14, endPoint y: 94, distance: 49.2
click at [14, 94] on div "[PERSON_NAME] Name *" at bounding box center [180, 90] width 338 height 19
drag, startPoint x: 167, startPoint y: 86, endPoint x: 215, endPoint y: 101, distance: 50.4
click at [167, 86] on input "[PERSON_NAME]" at bounding box center [180, 90] width 328 height 15
type input "[PERSON_NAME]"
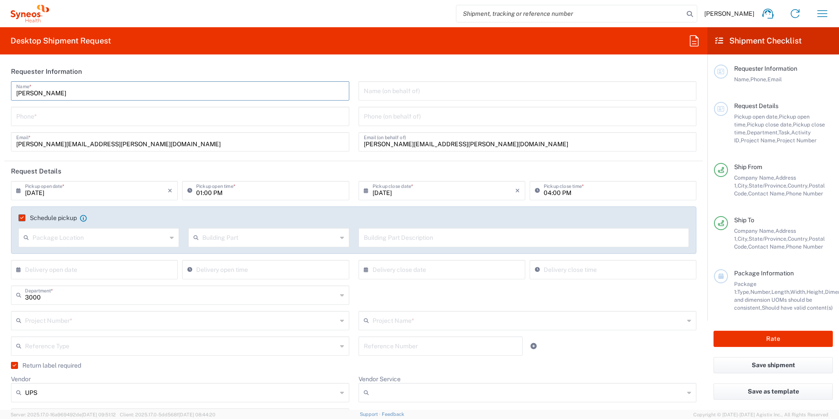
click at [207, 116] on input "tel" at bounding box center [180, 115] width 328 height 15
click at [757, 338] on button "Rate" at bounding box center [773, 339] width 119 height 16
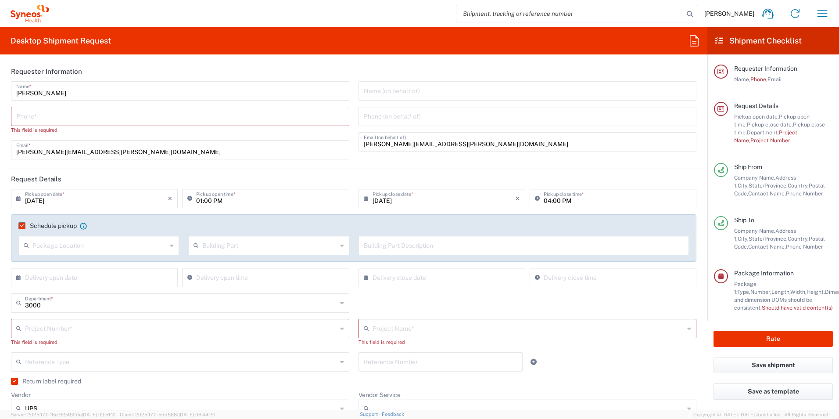
click at [335, 329] on div "Project Number *" at bounding box center [180, 328] width 338 height 19
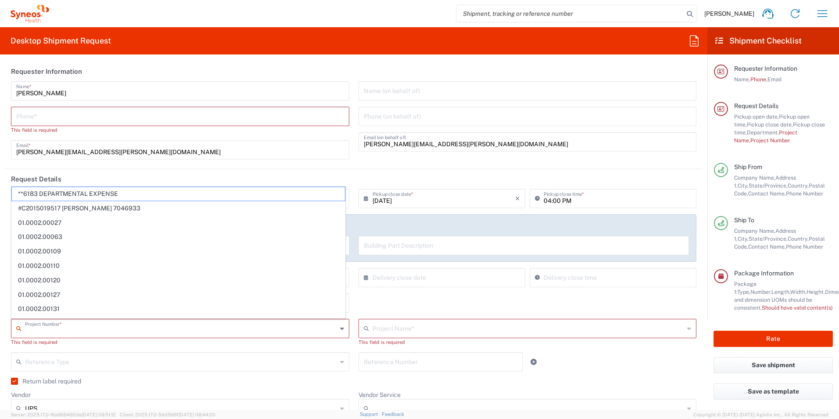
click at [340, 329] on icon at bounding box center [342, 328] width 4 height 14
click at [269, 357] on input "text" at bounding box center [181, 360] width 312 height 15
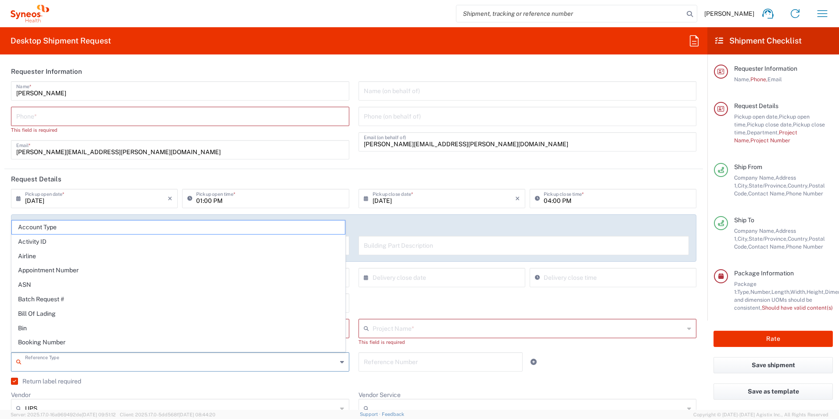
drag, startPoint x: 265, startPoint y: 200, endPoint x: 321, endPoint y: 219, distance: 58.9
click at [266, 199] on input "01:00 PM" at bounding box center [269, 197] width 147 height 15
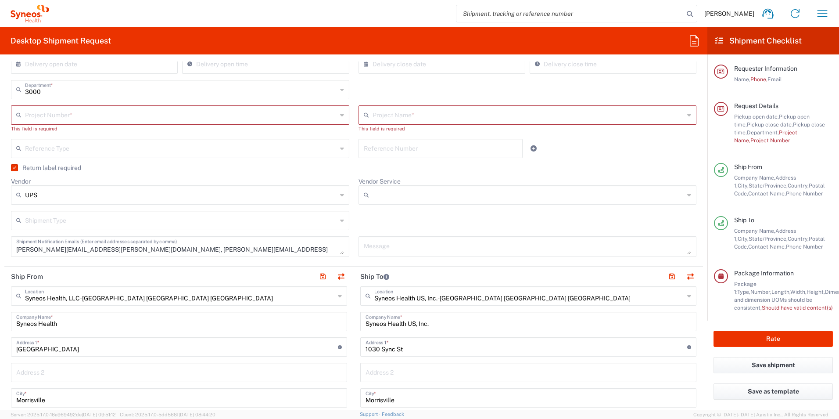
scroll to position [263, 0]
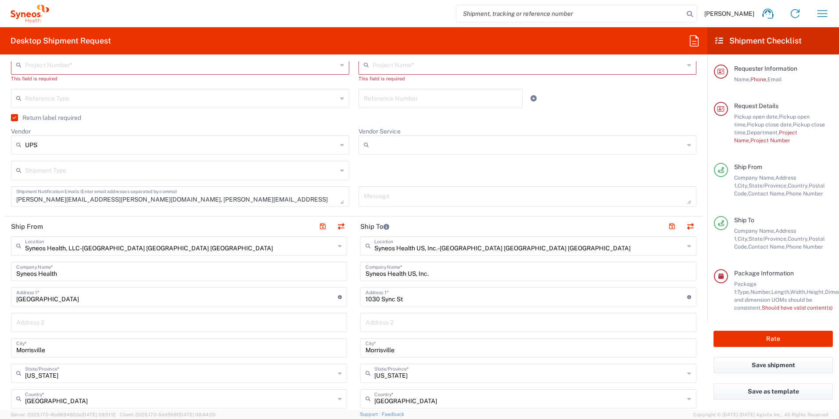
click at [340, 147] on icon at bounding box center [342, 145] width 4 height 14
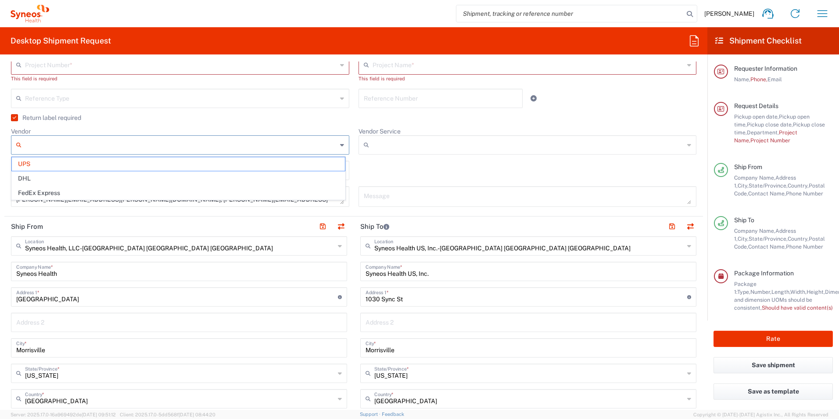
click at [410, 165] on div "Shipment Type Batch Regular" at bounding box center [354, 173] width 695 height 25
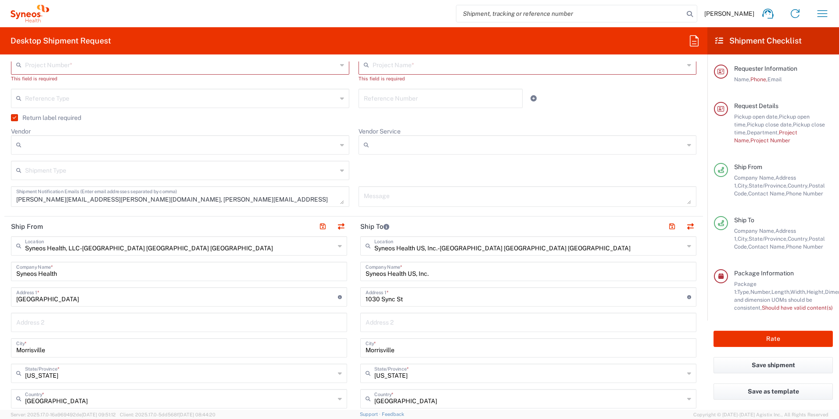
type input "UPS"
click at [687, 145] on icon at bounding box center [689, 145] width 4 height 14
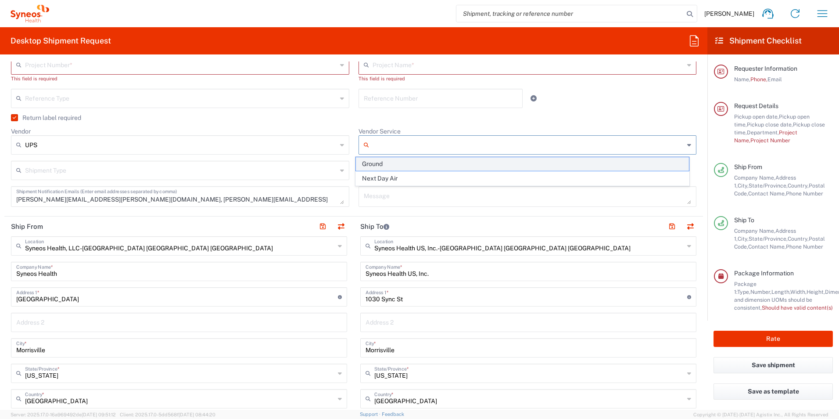
click at [386, 161] on span "Ground" at bounding box center [522, 164] width 333 height 14
type input "Ground"
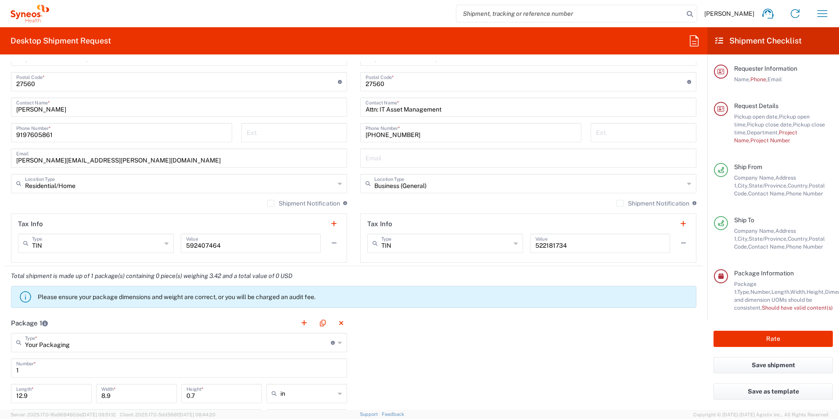
scroll to position [615, 0]
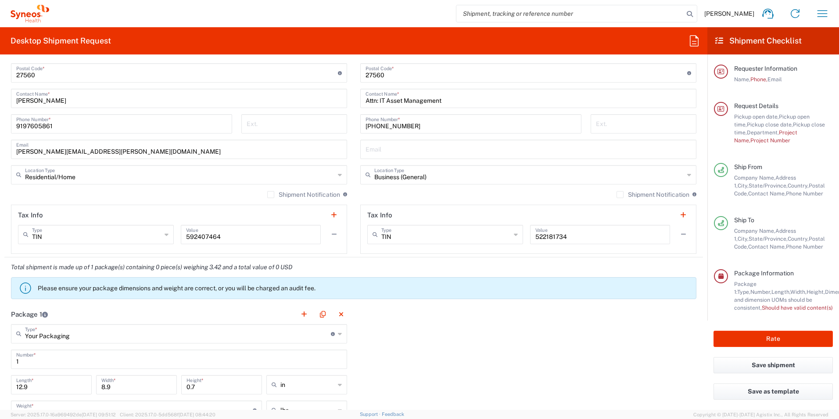
click at [267, 196] on label "Shipment Notification" at bounding box center [303, 194] width 73 height 7
click at [271, 194] on input "Shipment Notification" at bounding box center [271, 194] width 0 height 0
click at [268, 195] on label "Shipment Notification" at bounding box center [303, 194] width 73 height 7
click at [269, 194] on input "Shipment Notification" at bounding box center [269, 194] width 0 height 0
drag, startPoint x: 266, startPoint y: 194, endPoint x: 269, endPoint y: 256, distance: 61.9
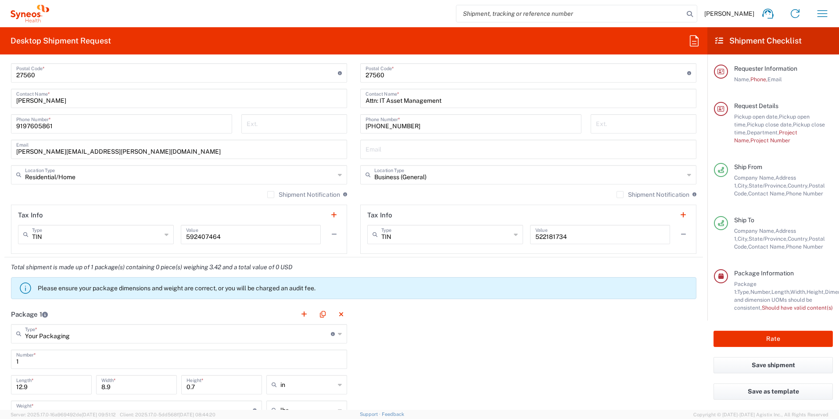
click at [267, 195] on label "Shipment Notification" at bounding box center [303, 194] width 73 height 7
click at [271, 194] on input "Shipment Notification" at bounding box center [271, 194] width 0 height 0
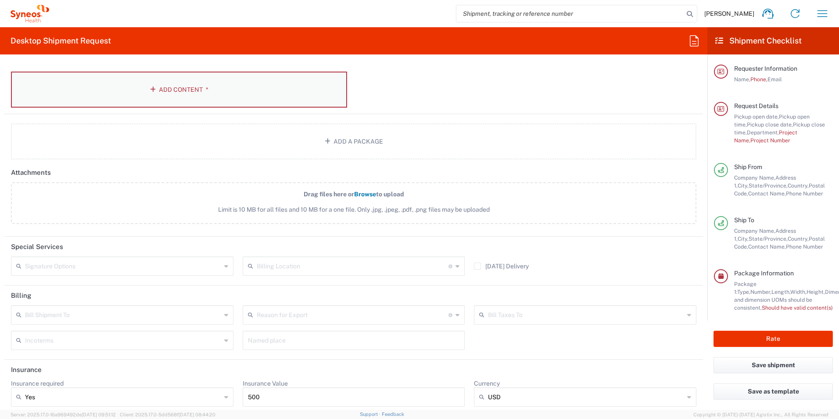
scroll to position [1004, 0]
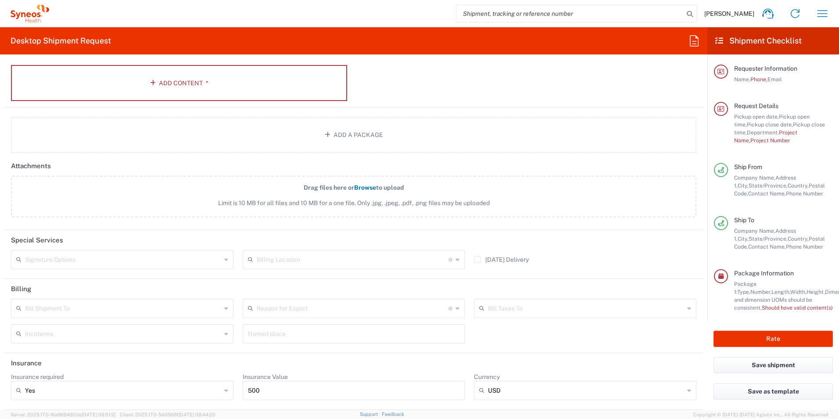
click at [224, 308] on icon at bounding box center [226, 308] width 4 height 14
drag, startPoint x: 80, startPoint y: 325, endPoint x: 110, endPoint y: 322, distance: 30.0
click at [80, 326] on span "Recipient Account" at bounding box center [121, 327] width 219 height 14
type input "Recipient Account"
type input "[US_STATE]"
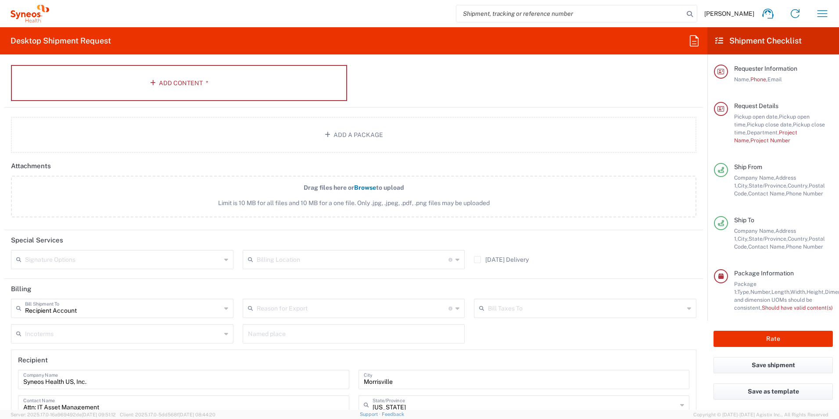
click at [224, 311] on icon at bounding box center [226, 308] width 4 height 14
type input "Recipient Account"
click at [224, 309] on icon at bounding box center [226, 308] width 4 height 14
drag, startPoint x: 315, startPoint y: 333, endPoint x: 491, endPoint y: 324, distance: 176.2
click at [315, 333] on input "text" at bounding box center [354, 332] width 212 height 15
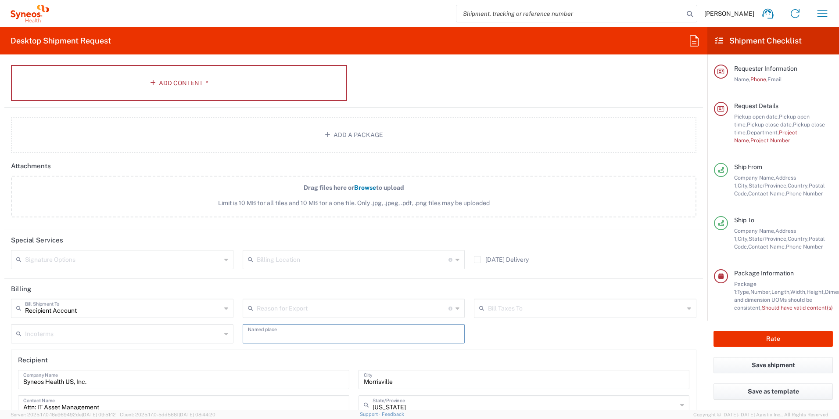
click at [687, 310] on icon at bounding box center [689, 308] width 4 height 14
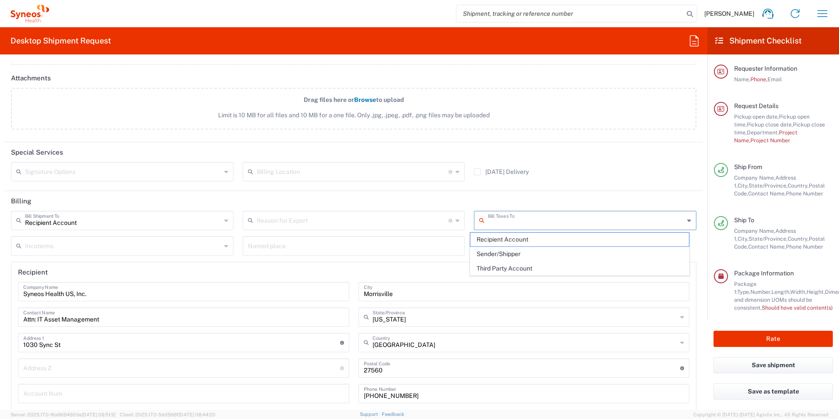
scroll to position [1155, 0]
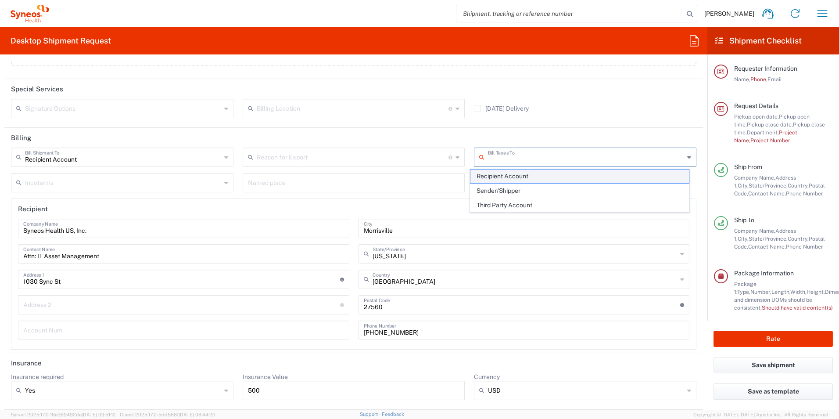
click at [521, 176] on span "Recipient Account" at bounding box center [580, 176] width 219 height 14
type input "Recipient Account"
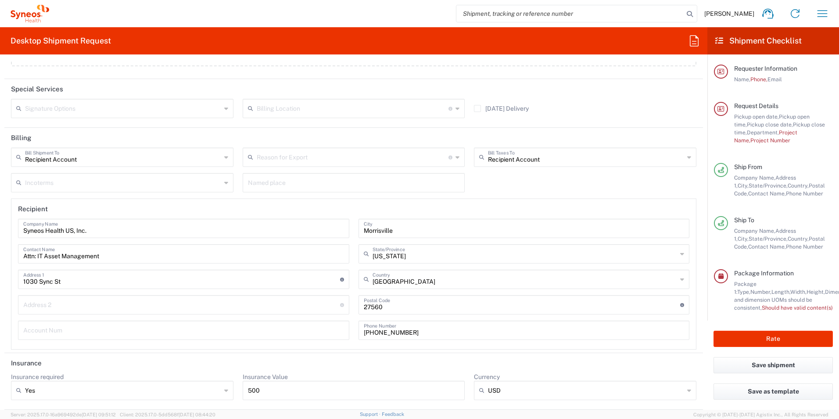
click at [225, 183] on icon at bounding box center [226, 183] width 4 height 14
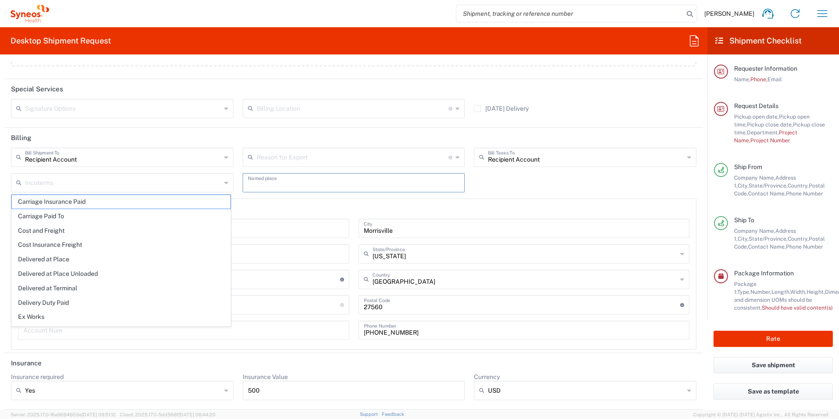
click at [296, 183] on input "text" at bounding box center [354, 181] width 212 height 15
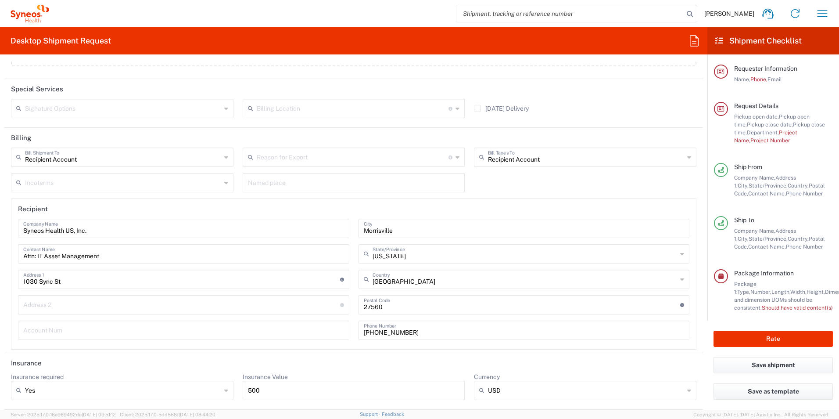
click at [555, 218] on header "Recipient" at bounding box center [353, 209] width 685 height 20
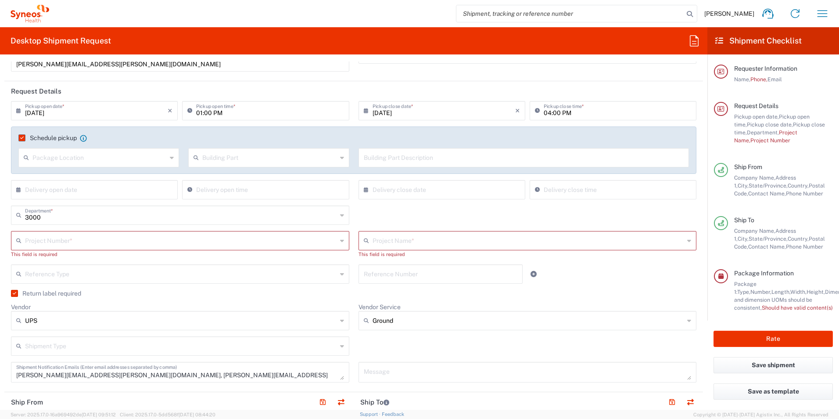
scroll to position [176, 0]
